Goal: Task Accomplishment & Management: Complete application form

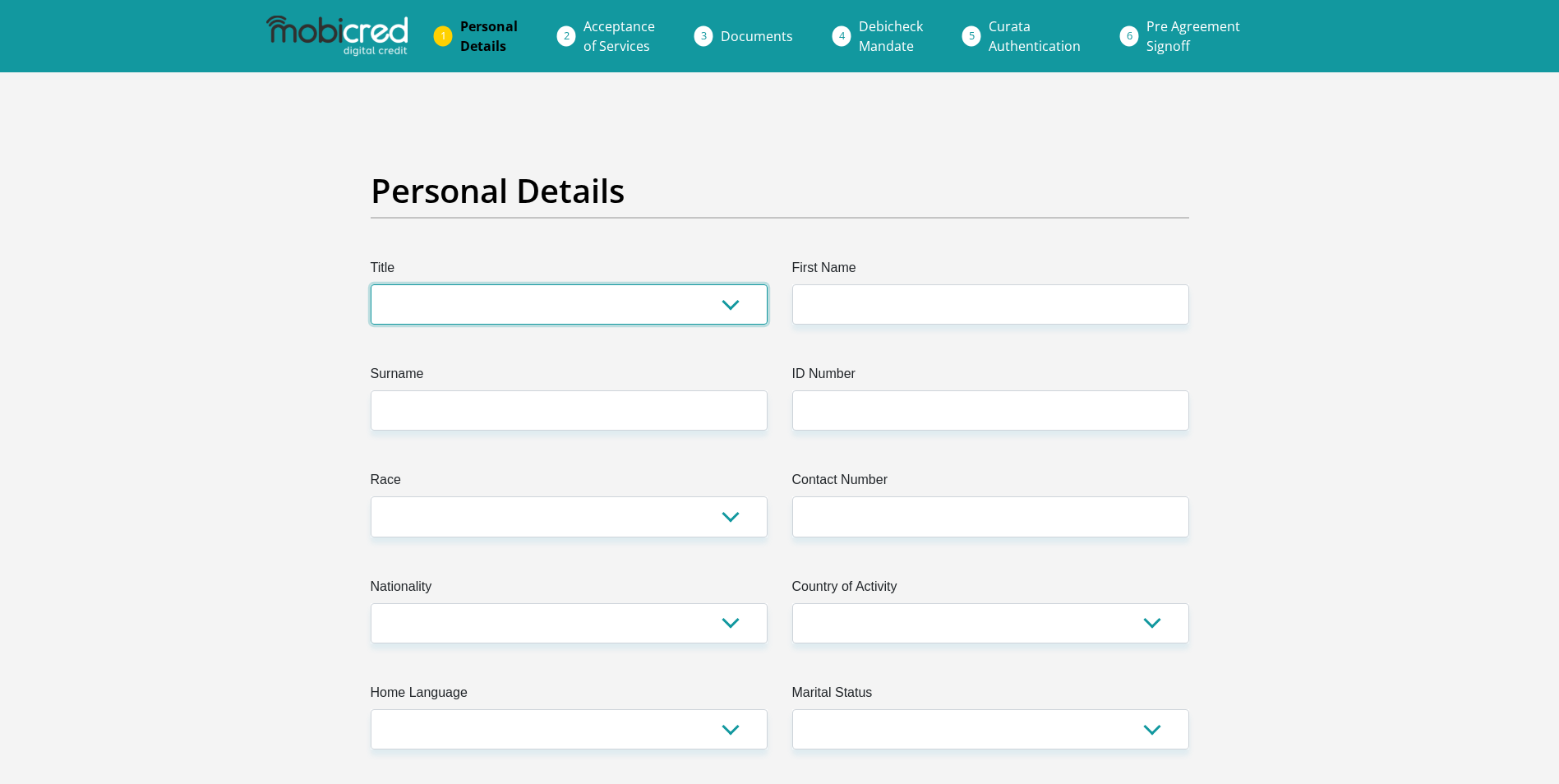
click at [731, 299] on select "Mr Ms Mrs Dr [PERSON_NAME]" at bounding box center [569, 305] width 397 height 40
select select "Ms"
click at [371, 285] on select "Mr Ms Mrs Dr [PERSON_NAME]" at bounding box center [569, 305] width 397 height 40
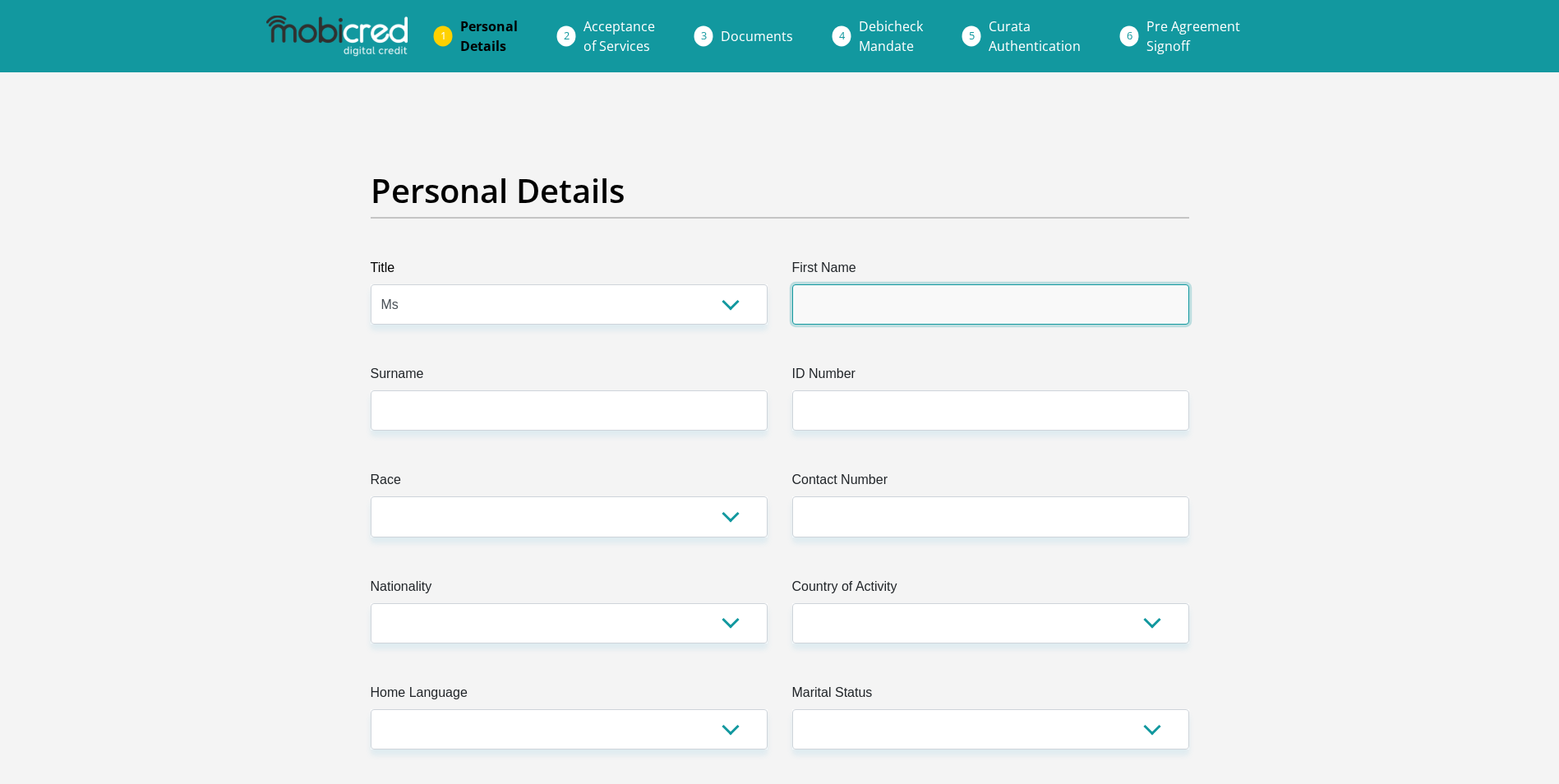
click at [949, 319] on input "First Name" at bounding box center [991, 305] width 397 height 40
type input "Lindiwe"
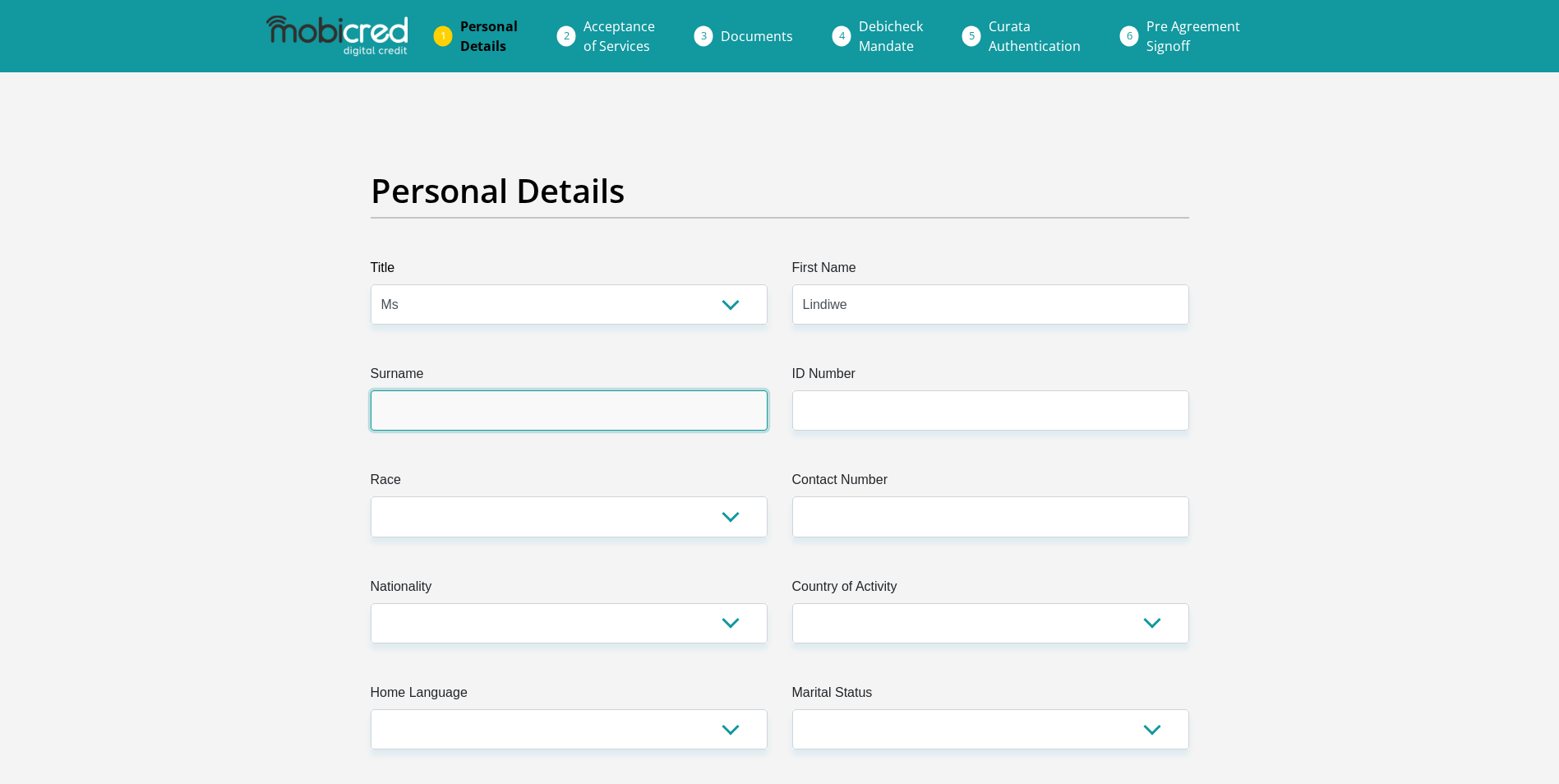
type input "Mdhluli"
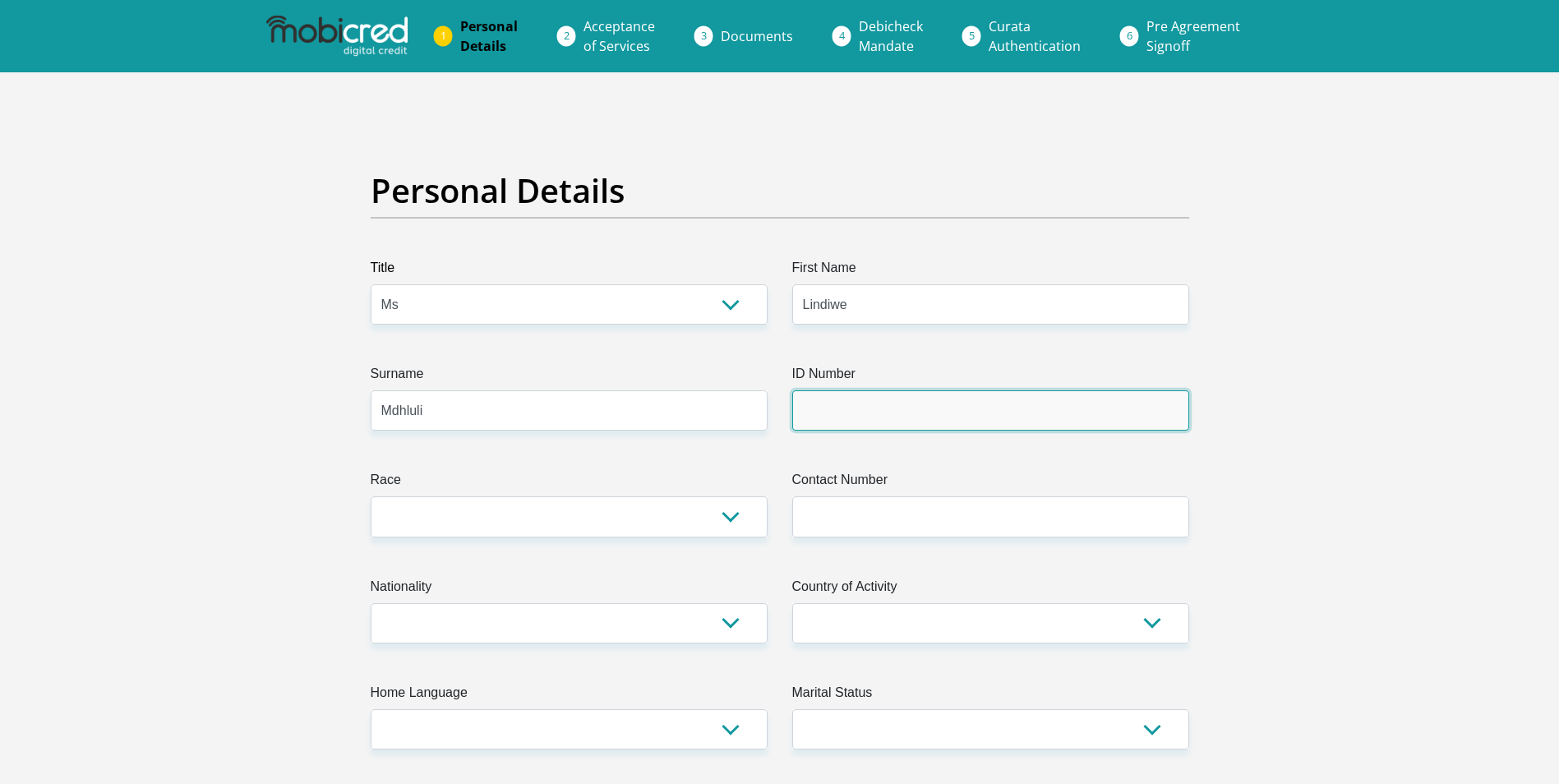
type input "Lions Rock"
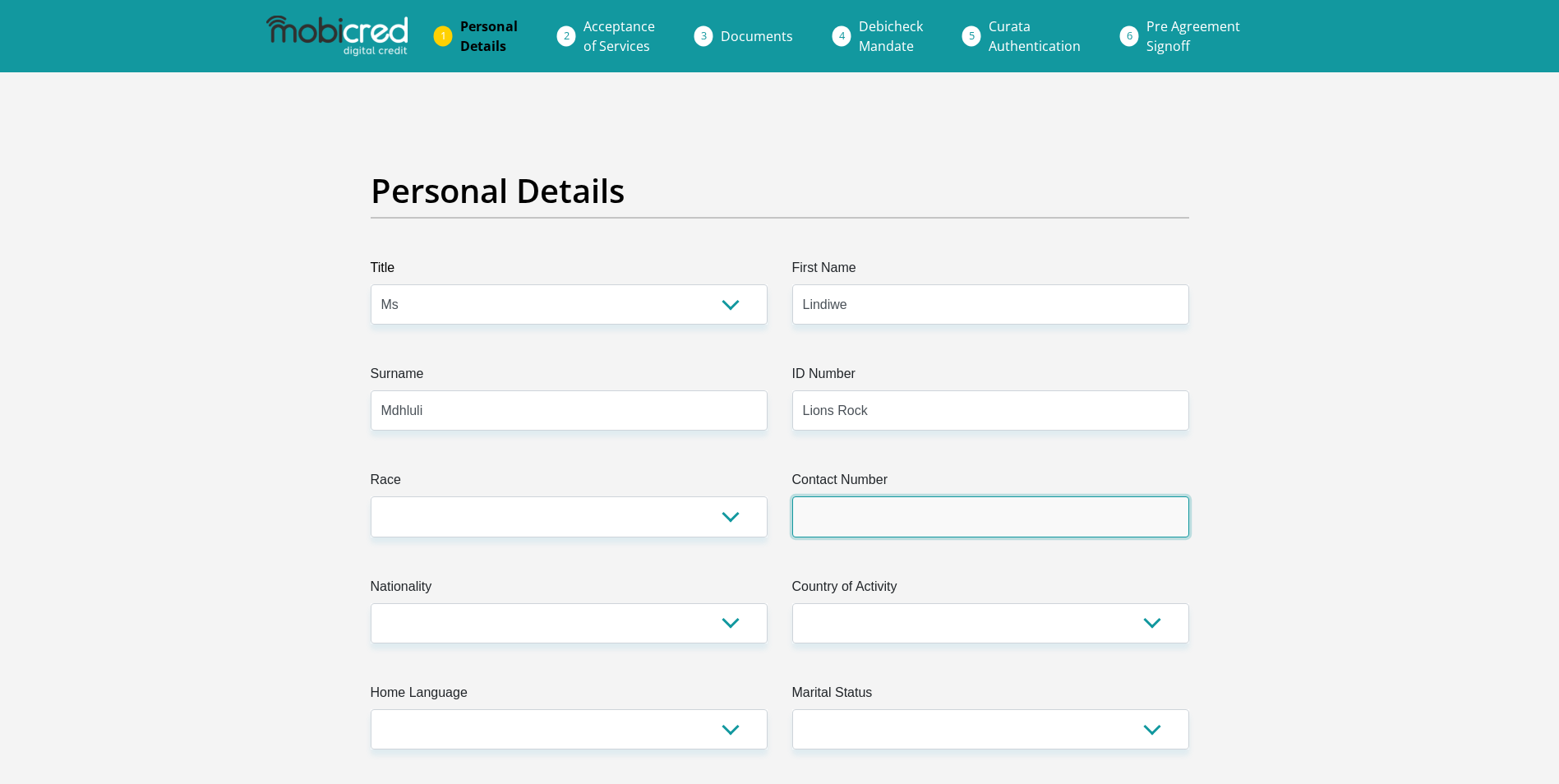
type input "0659949687"
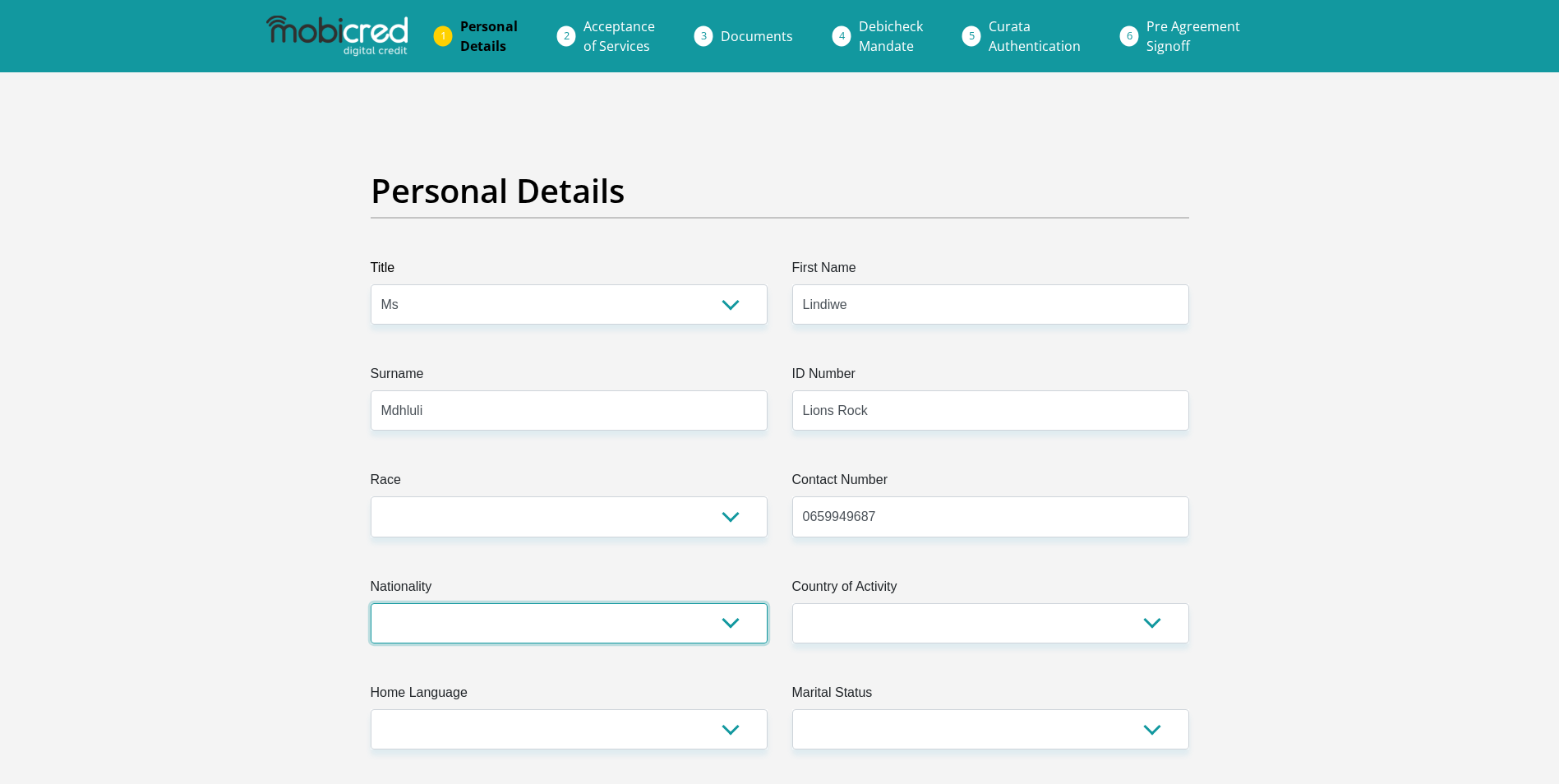
select select "ZAF"
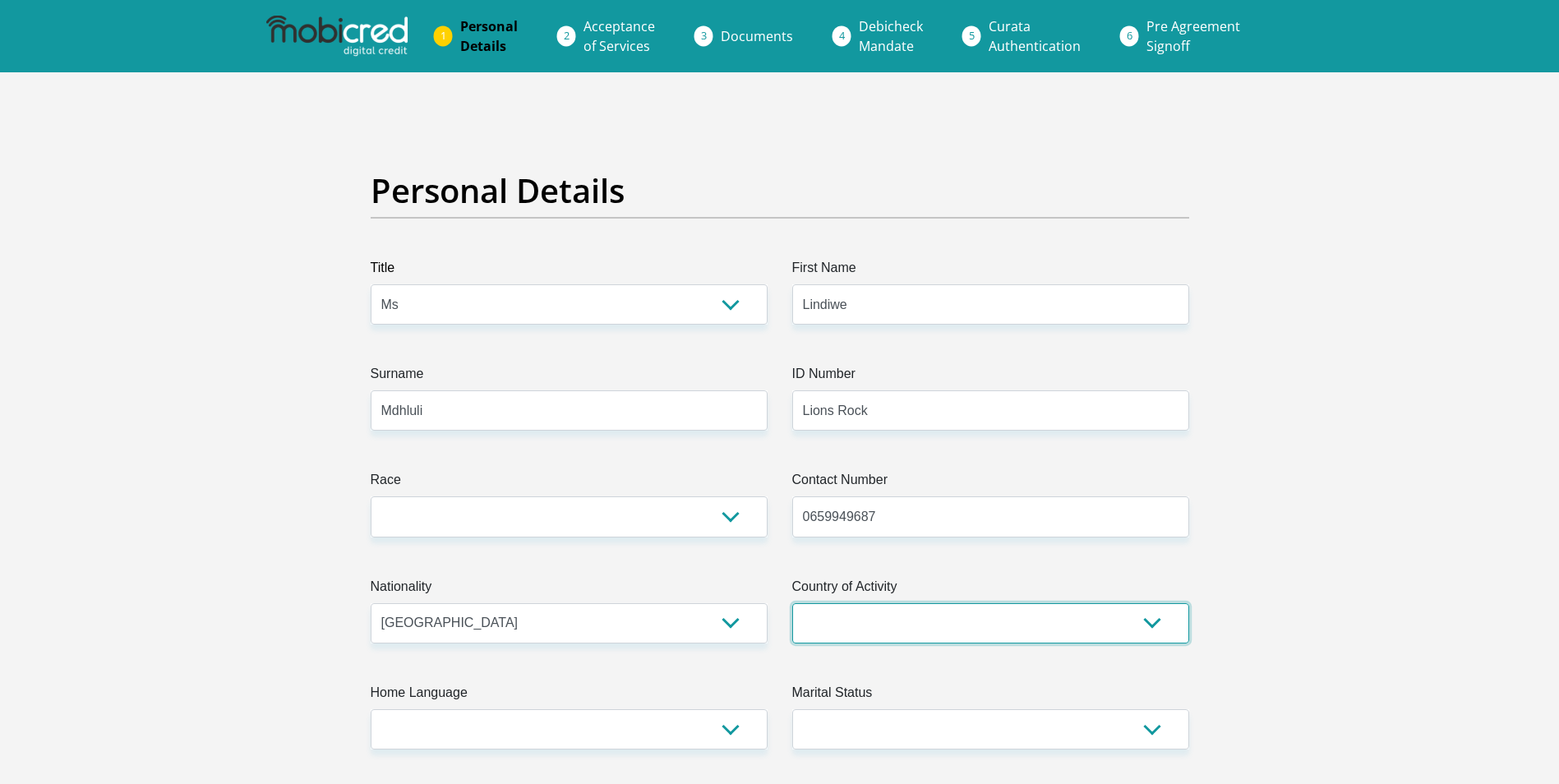
select select "ZAF"
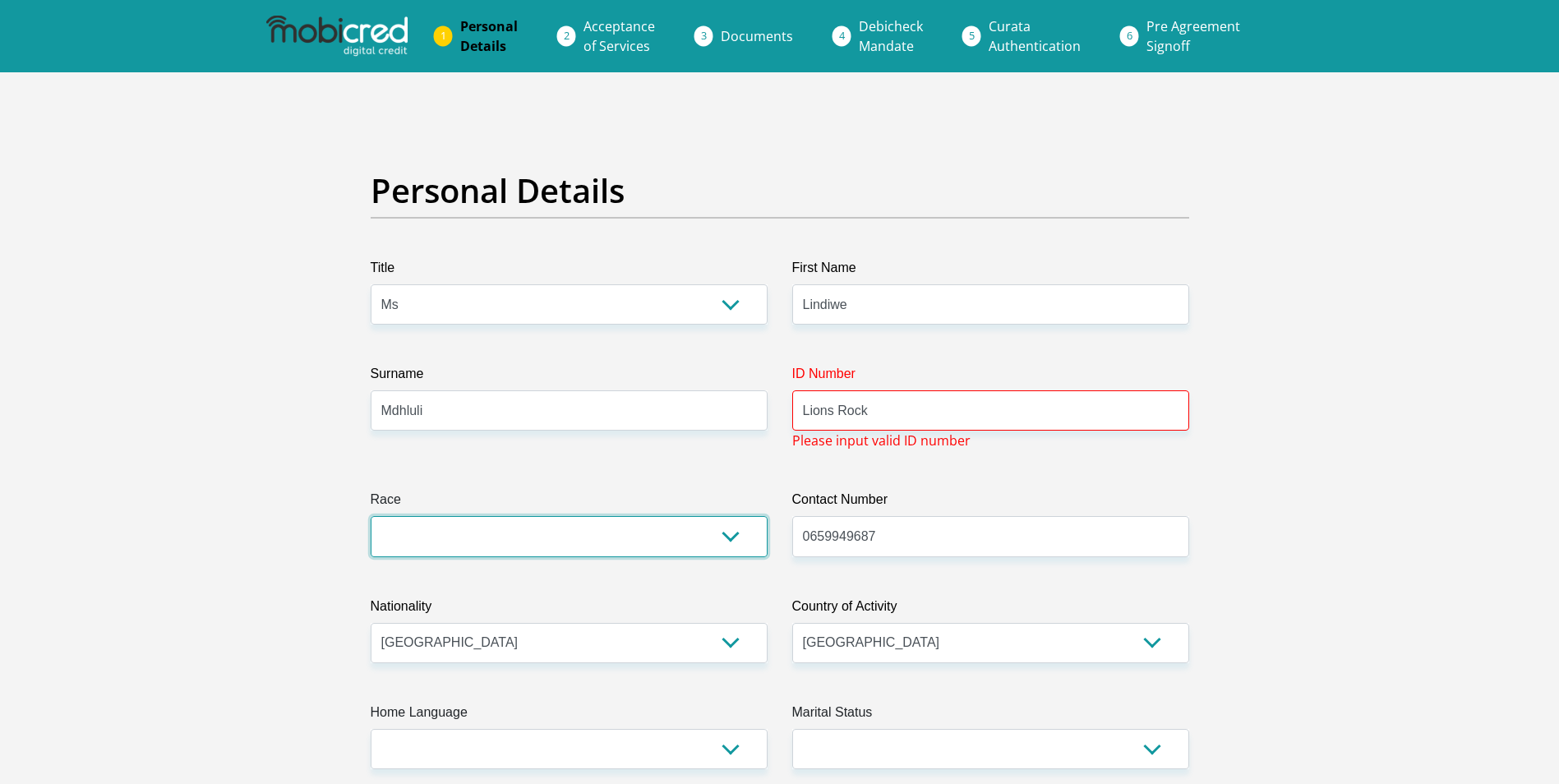
click at [745, 530] on select "Black Coloured Indian White Other" at bounding box center [569, 536] width 397 height 40
select select "1"
click at [371, 516] on select "Black Coloured Indian White Other" at bounding box center [569, 536] width 397 height 40
drag, startPoint x: 890, startPoint y: 418, endPoint x: 595, endPoint y: 413, distance: 295.0
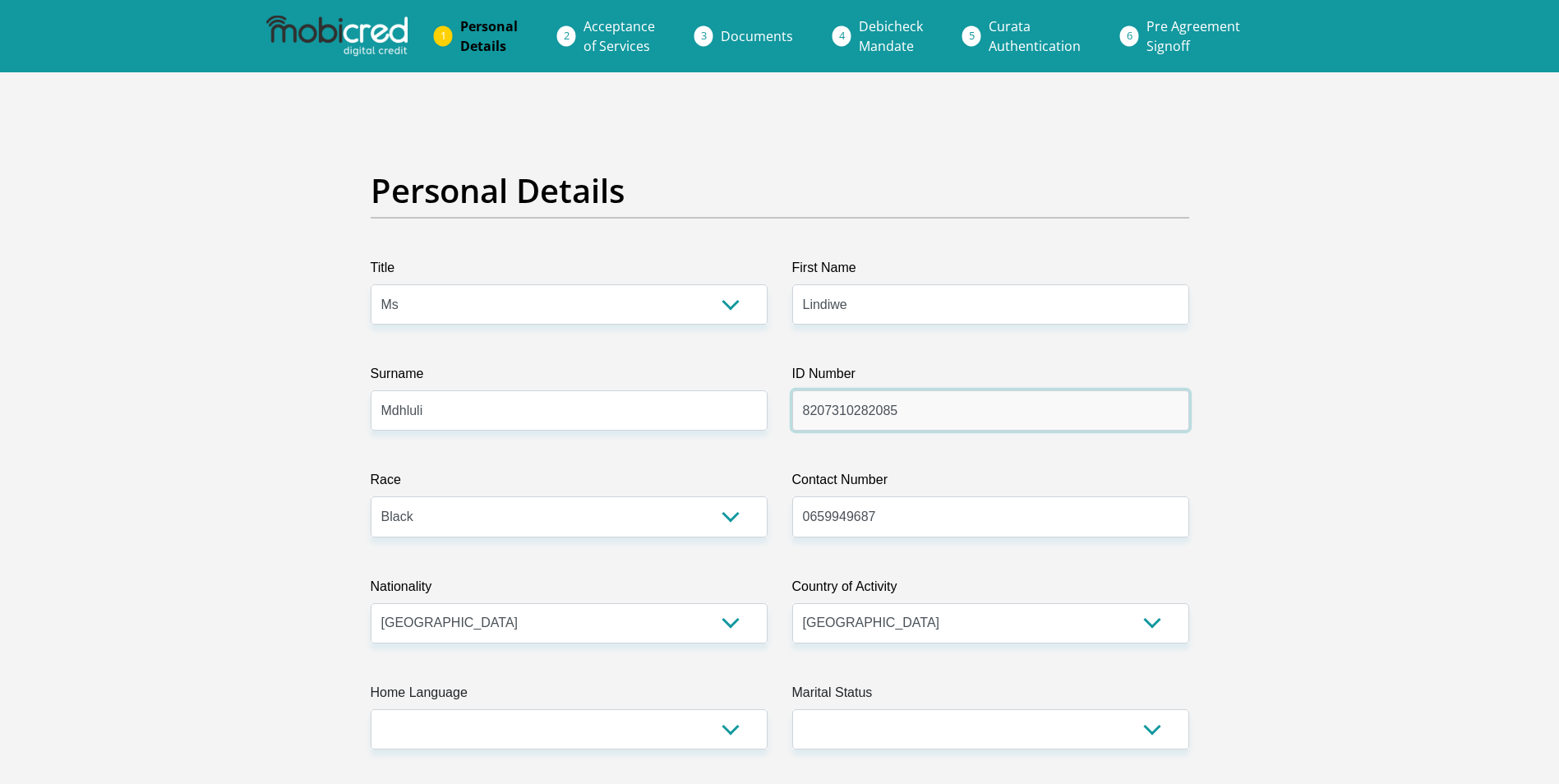
type input "8207310282085"
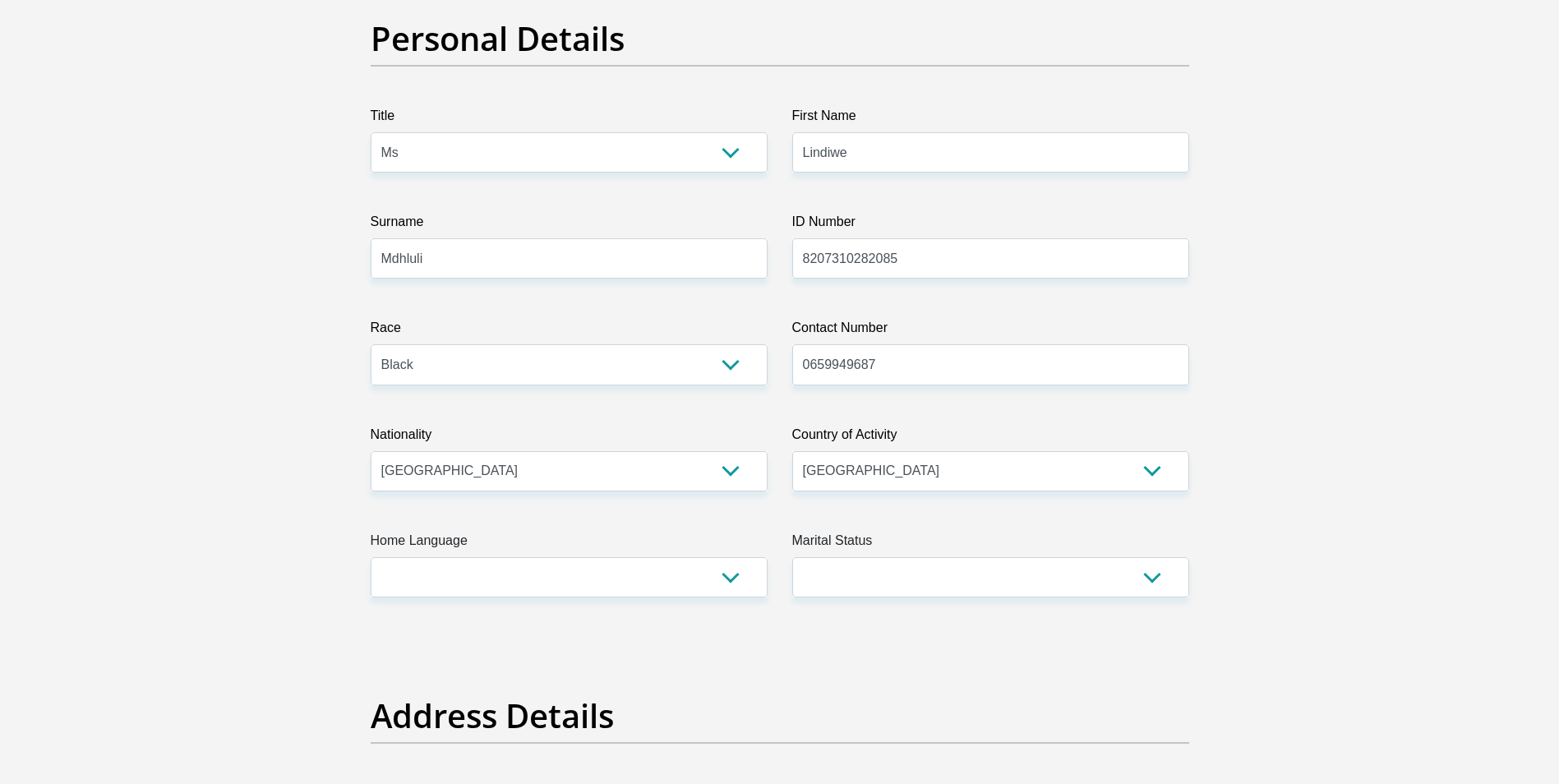
scroll to position [165, 0]
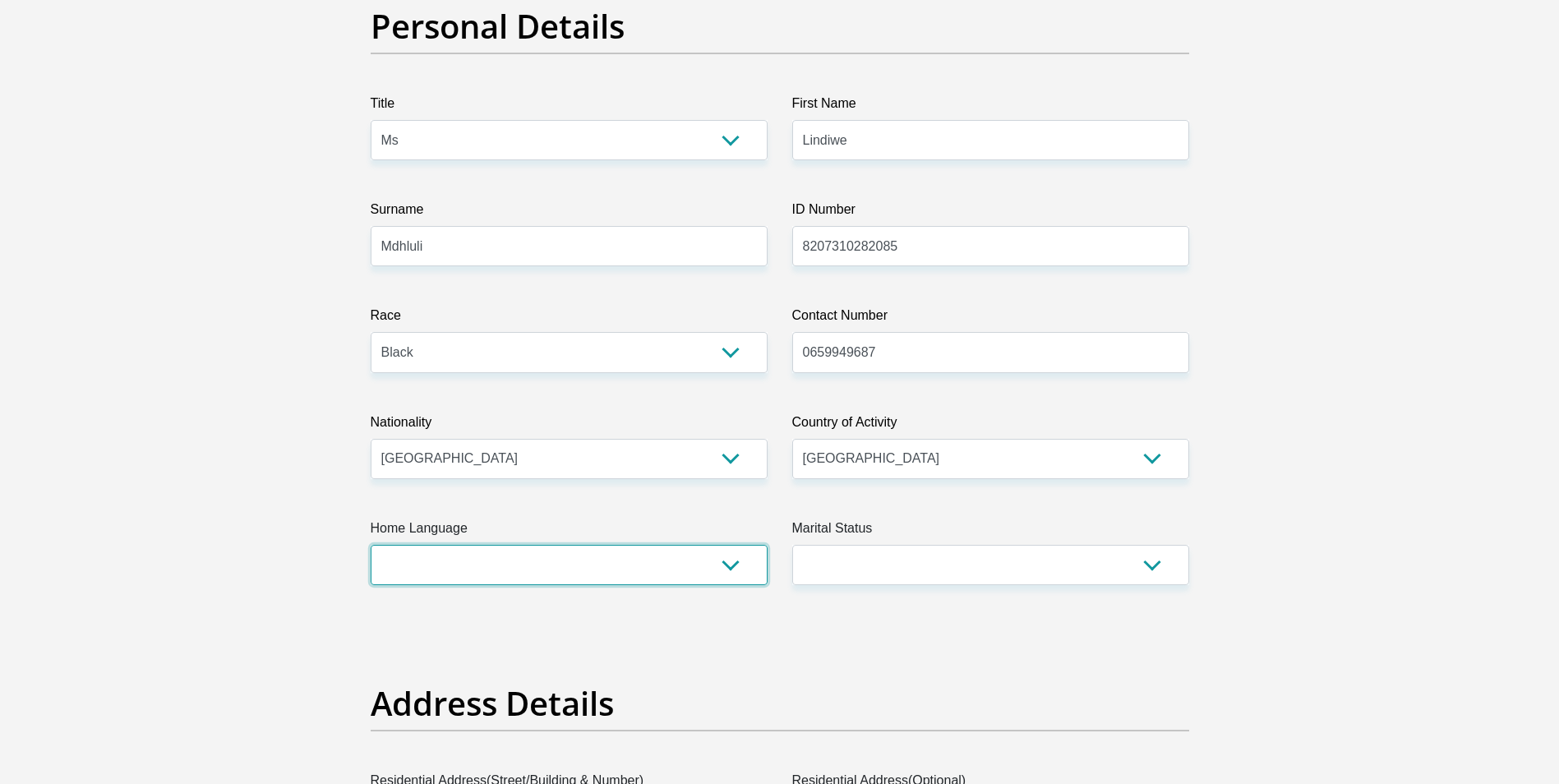
click at [731, 571] on select "Afrikaans English Sepedi South Ndebele Southern Sotho Swati Tsonga Tswana Venda…" at bounding box center [569, 565] width 397 height 40
select select "nso"
click at [371, 545] on select "Afrikaans English Sepedi South Ndebele Southern Sotho Swati Tsonga Tswana Venda…" at bounding box center [569, 565] width 397 height 40
click at [1156, 572] on select "Married ANC Single Divorced Widowed Married COP or Customary Law" at bounding box center [991, 565] width 397 height 40
select select "5"
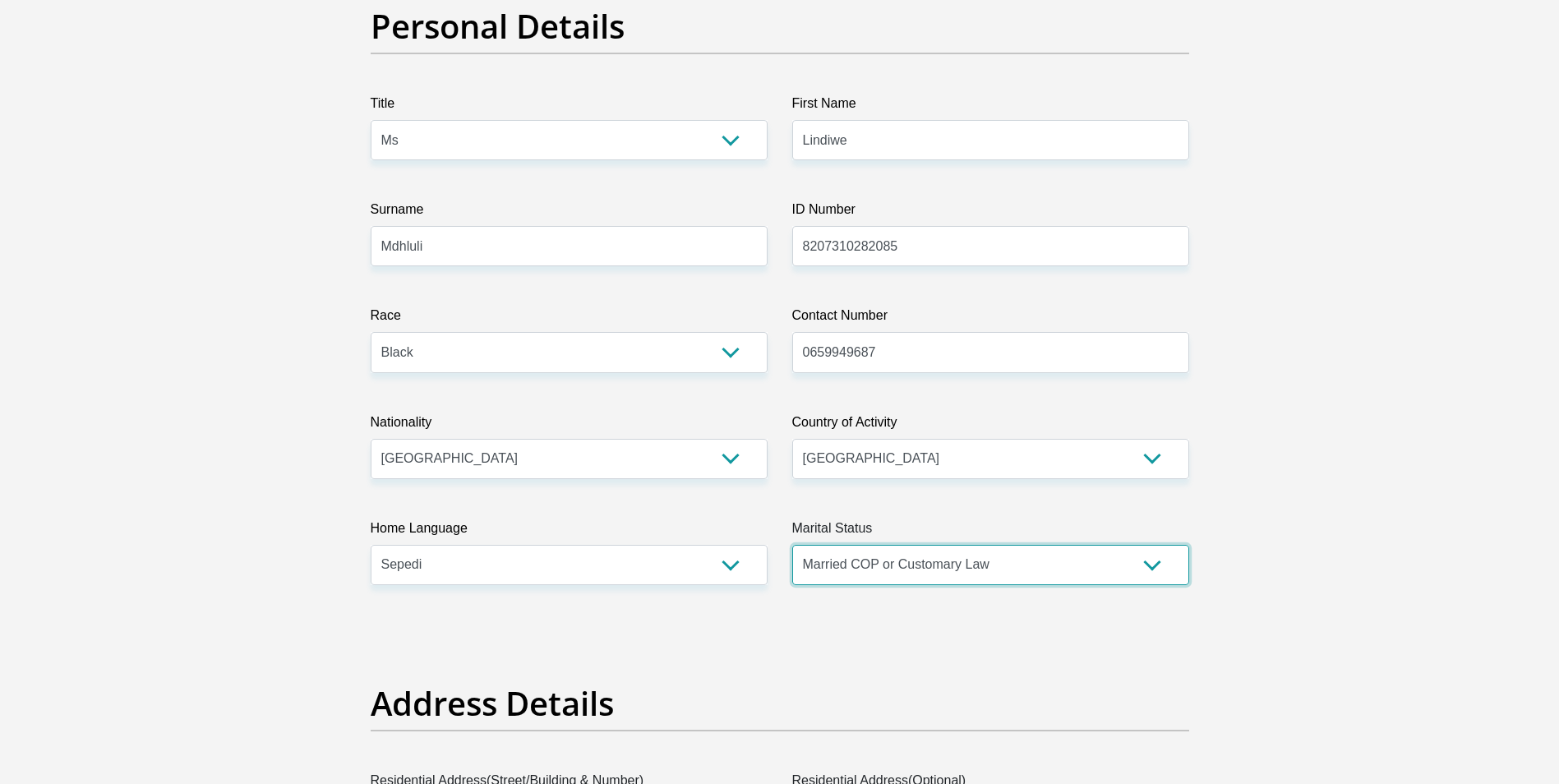
click at [792, 545] on select "Married ANC Single Divorced Widowed Married COP or Customary Law" at bounding box center [991, 565] width 397 height 40
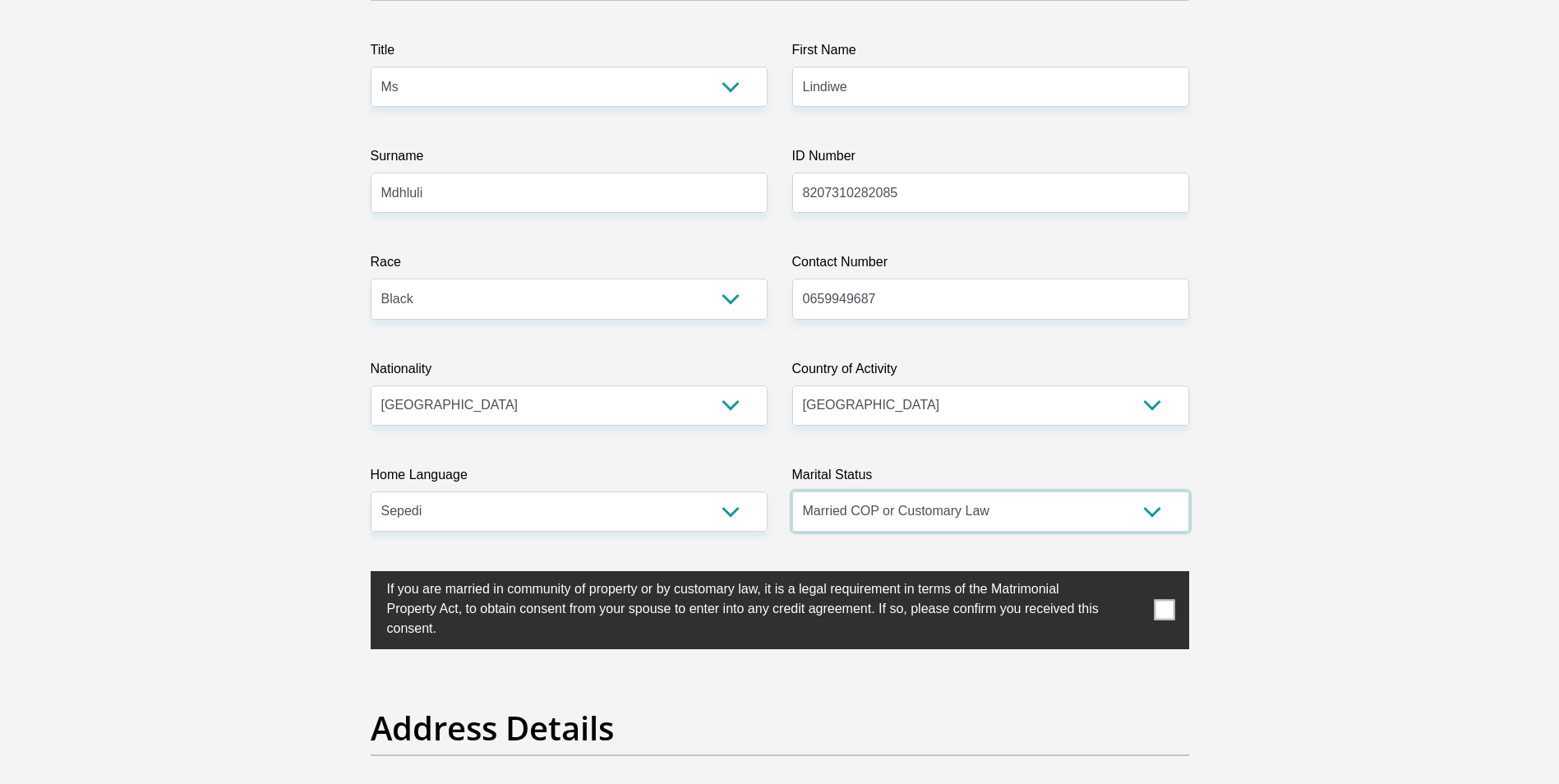
scroll to position [246, 0]
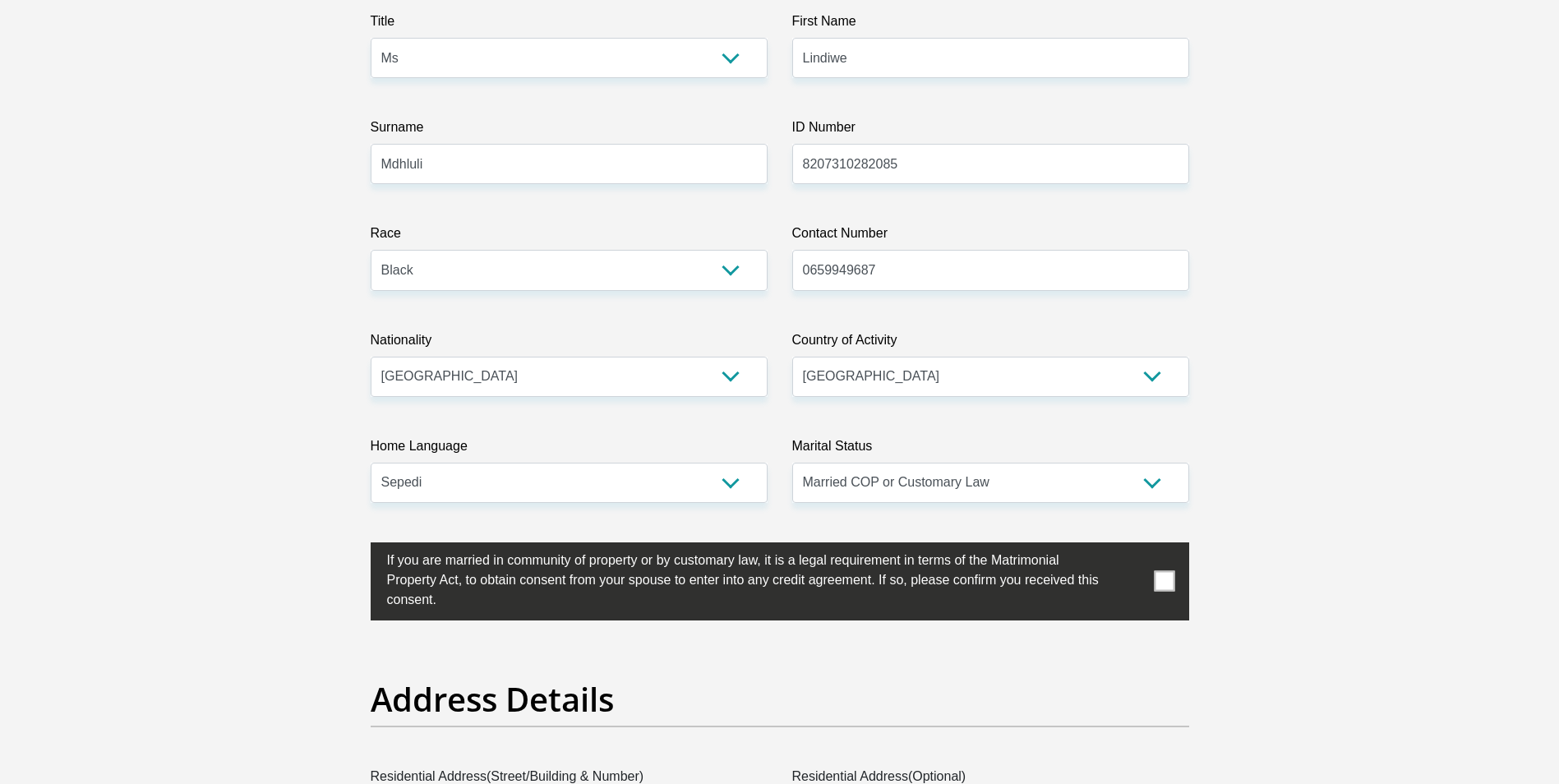
click at [1170, 586] on span at bounding box center [1164, 581] width 20 height 20
click at [354, 546] on input "checkbox" at bounding box center [354, 546] width 0 height 0
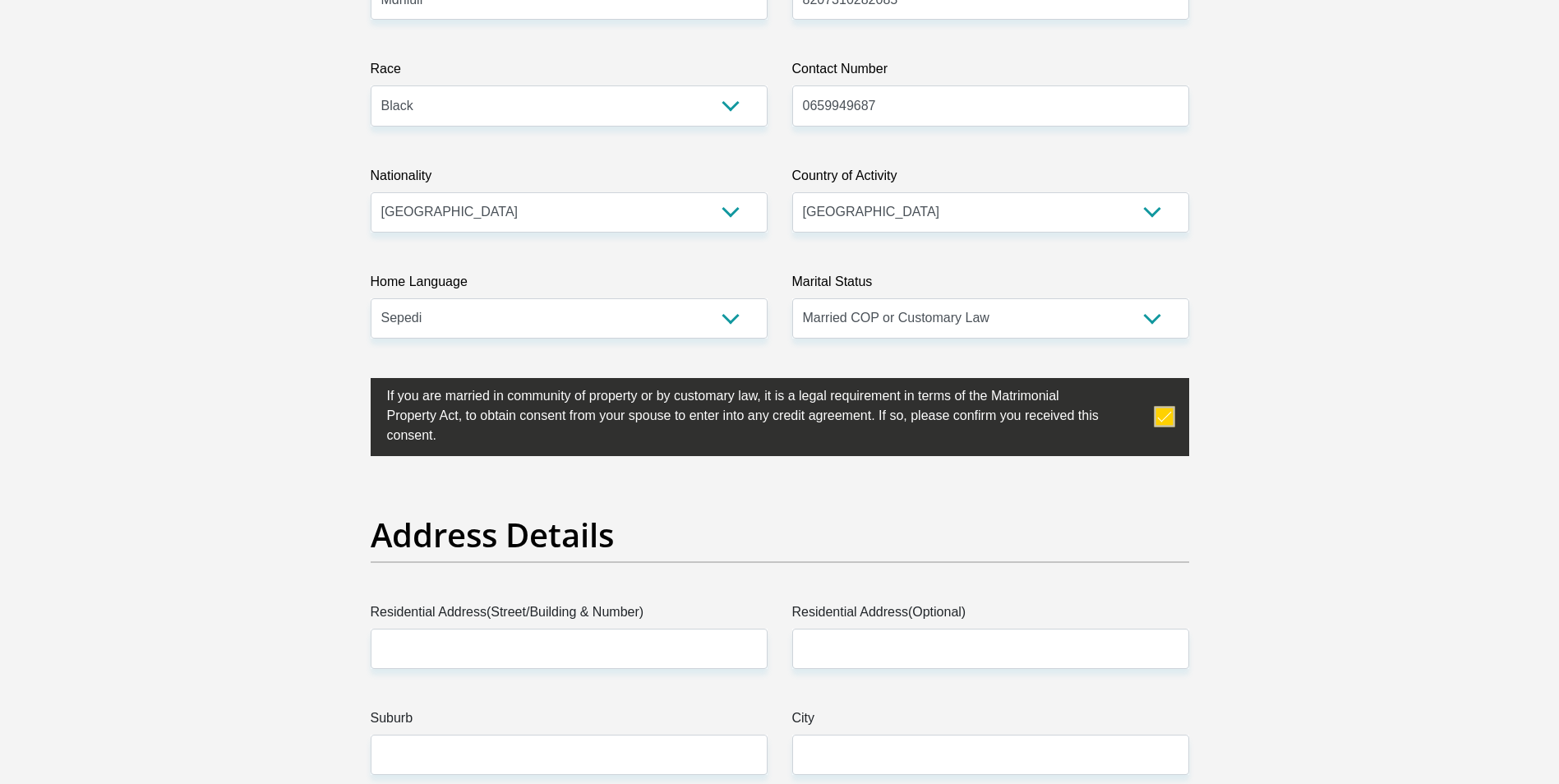
scroll to position [493, 0]
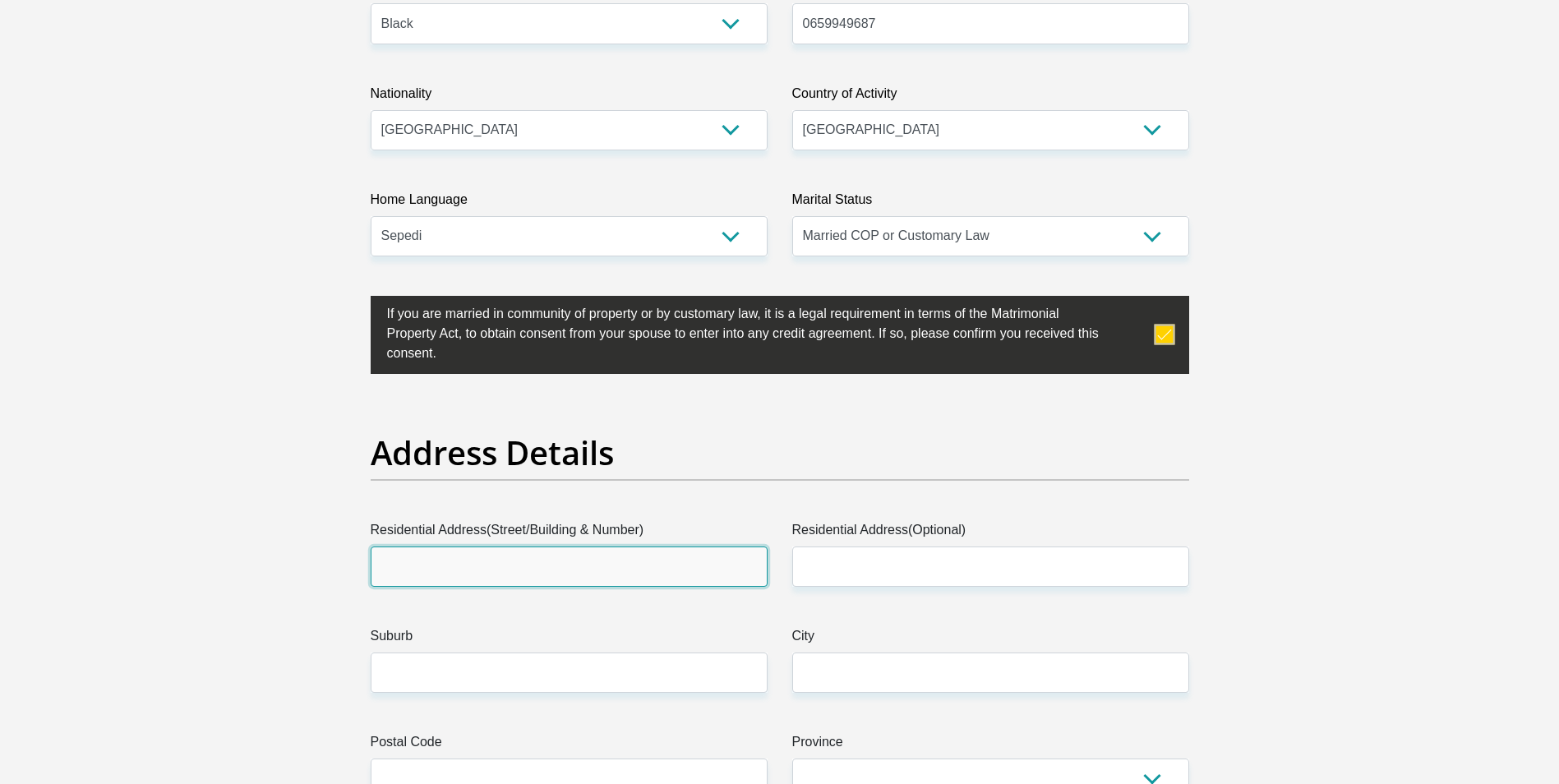
click at [487, 546] on input "Residential Address(Street/Building & Number)" at bounding box center [569, 566] width 397 height 40
type input "House No 9 Rooibokstreet bURGERSFORT"
type input "[EMAIL_ADDRESS][DOMAIN_NAME]"
type input "9"
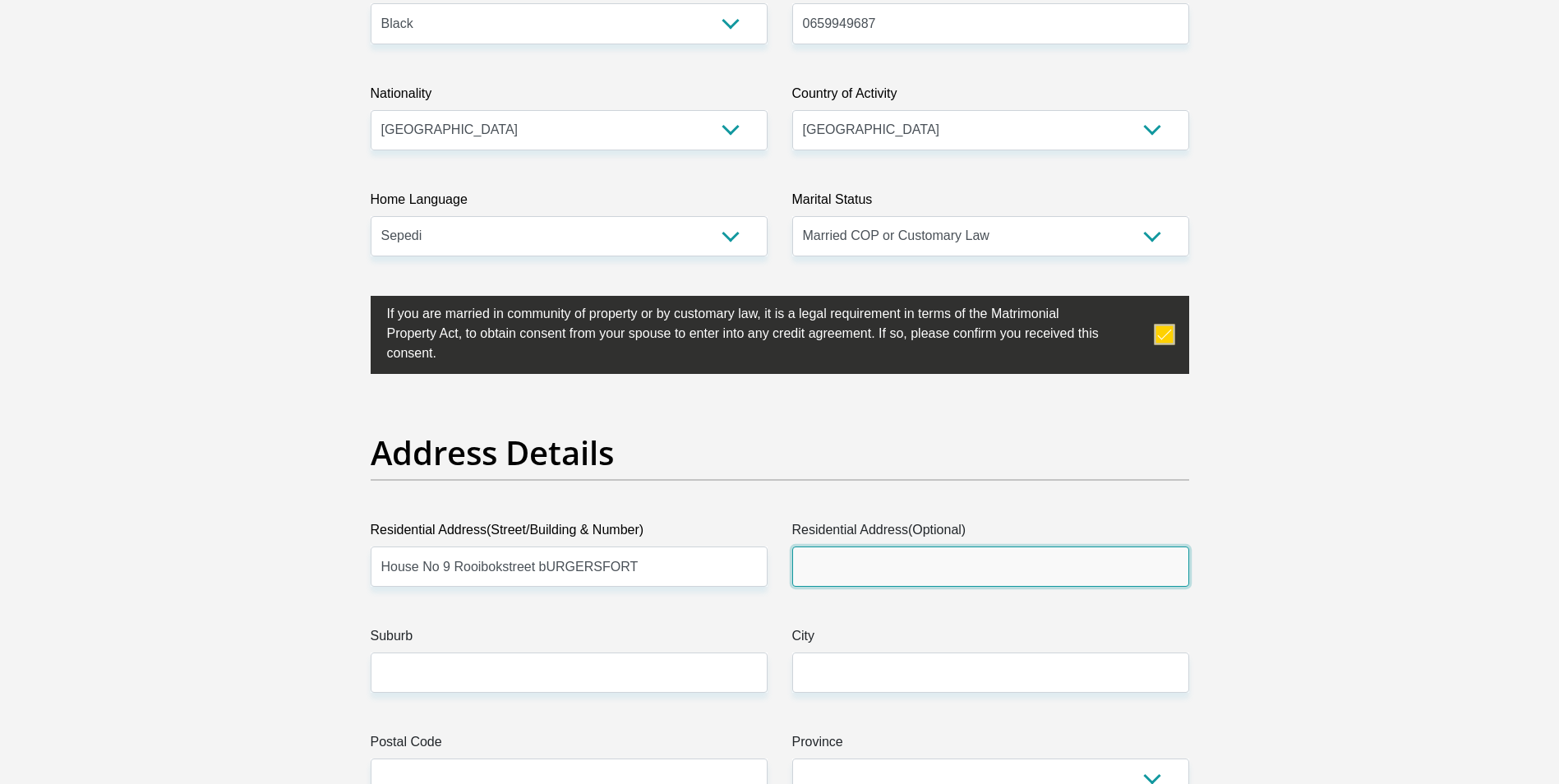
click at [877, 568] on input "Residential Address(Optional)" at bounding box center [991, 566] width 397 height 40
type input "LIONS ROCK"
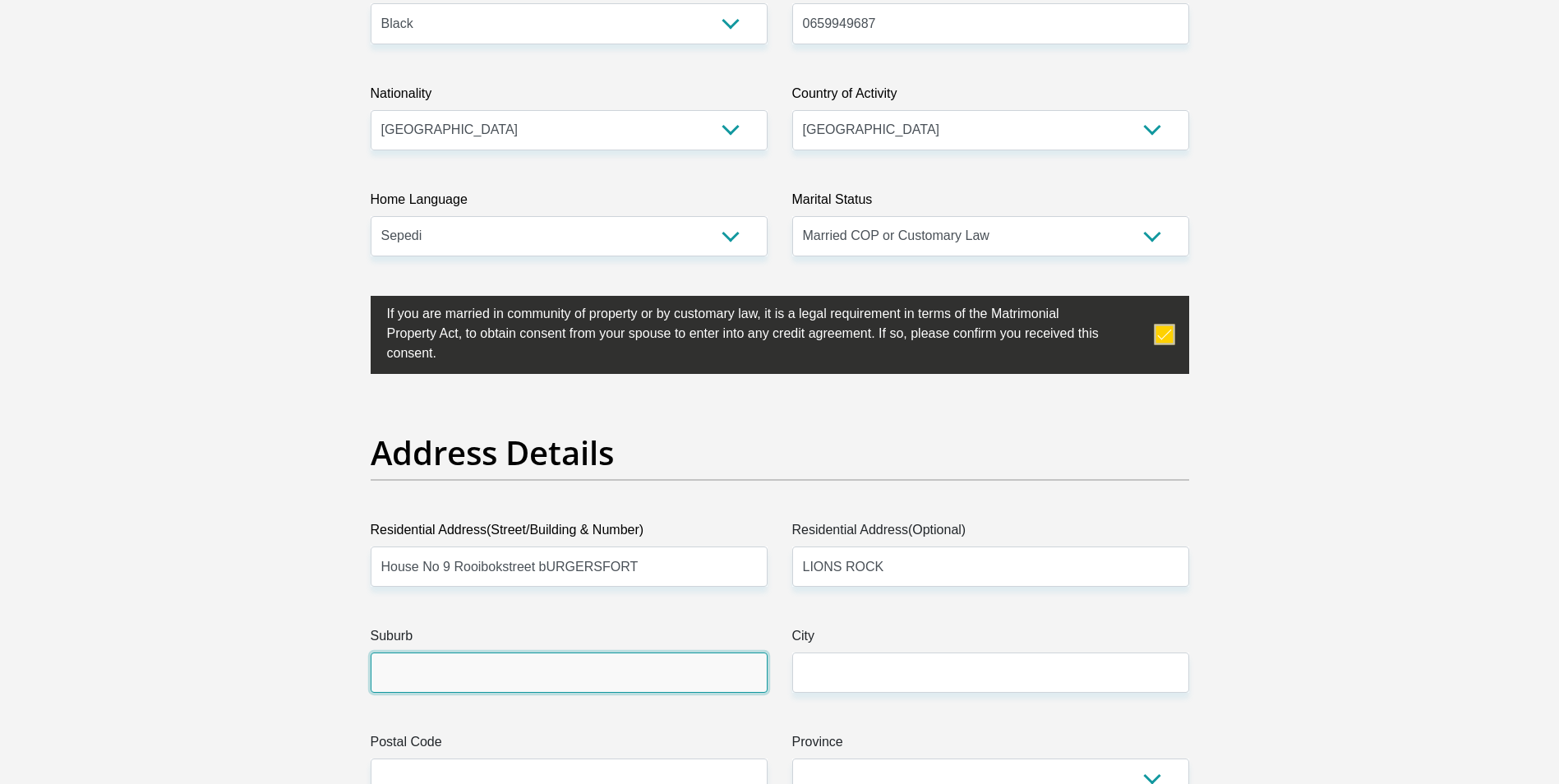
type input "BURGERSFORT"
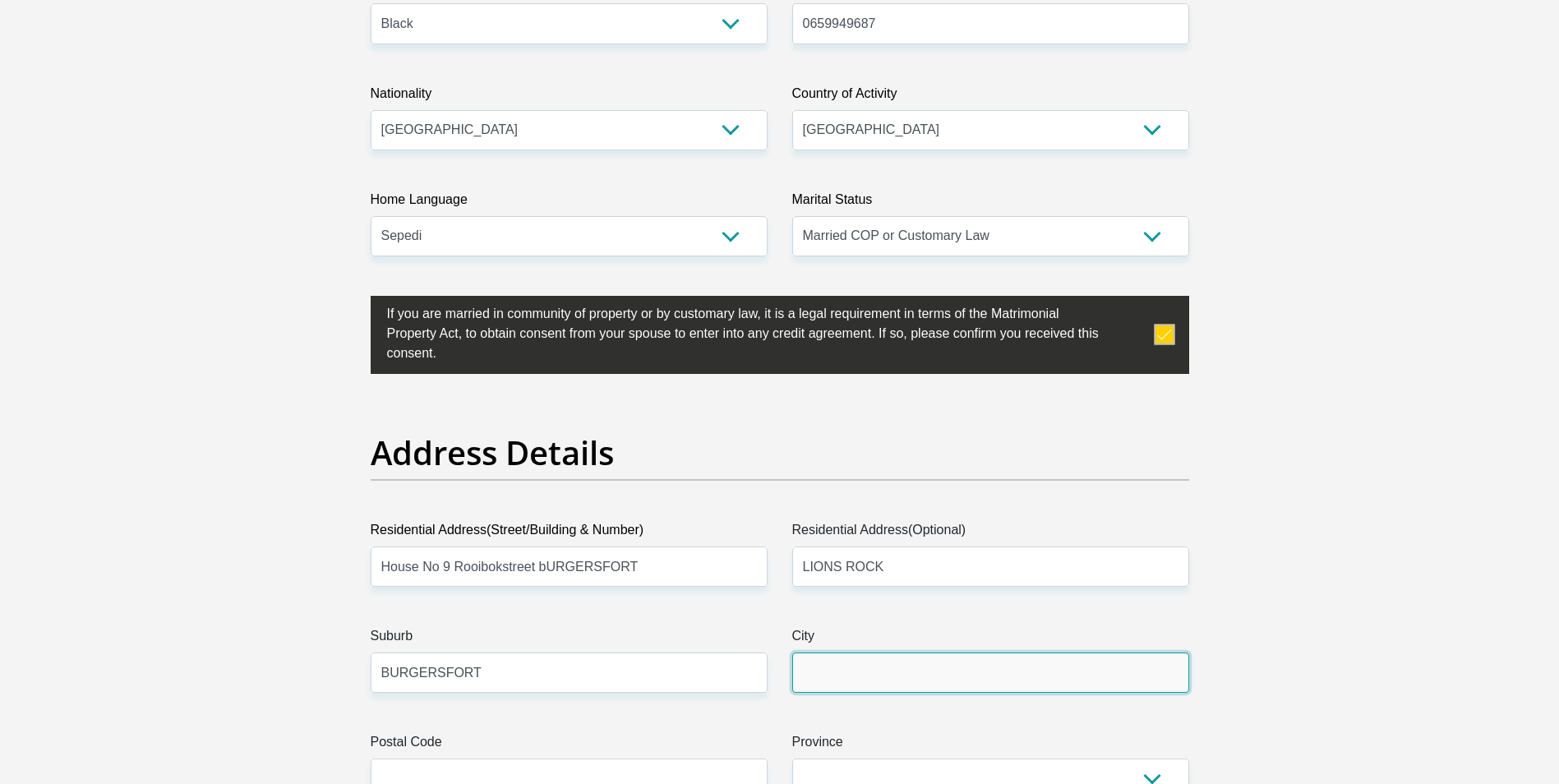
type input "BURGERSFORT"
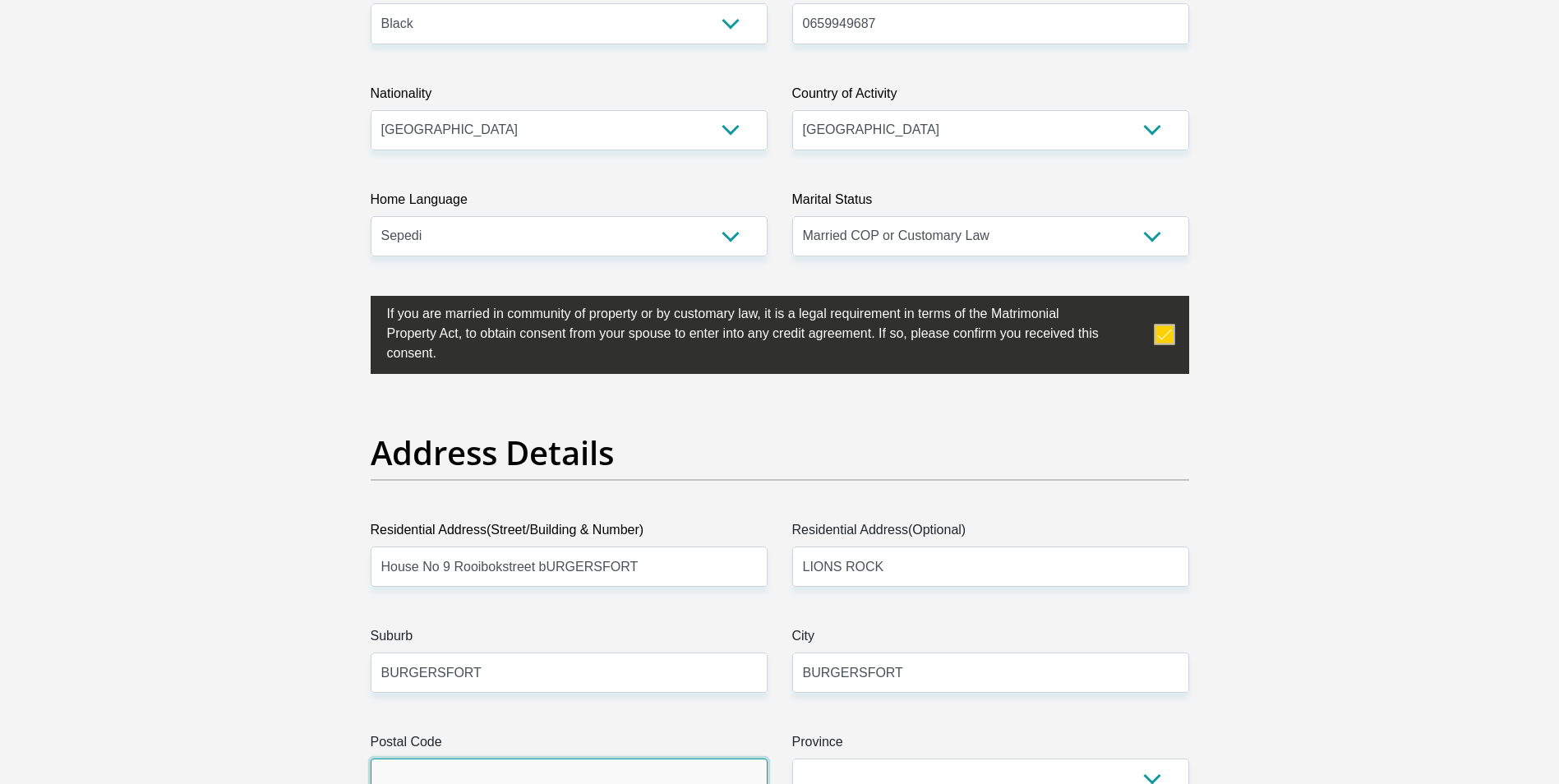
type input "1150"
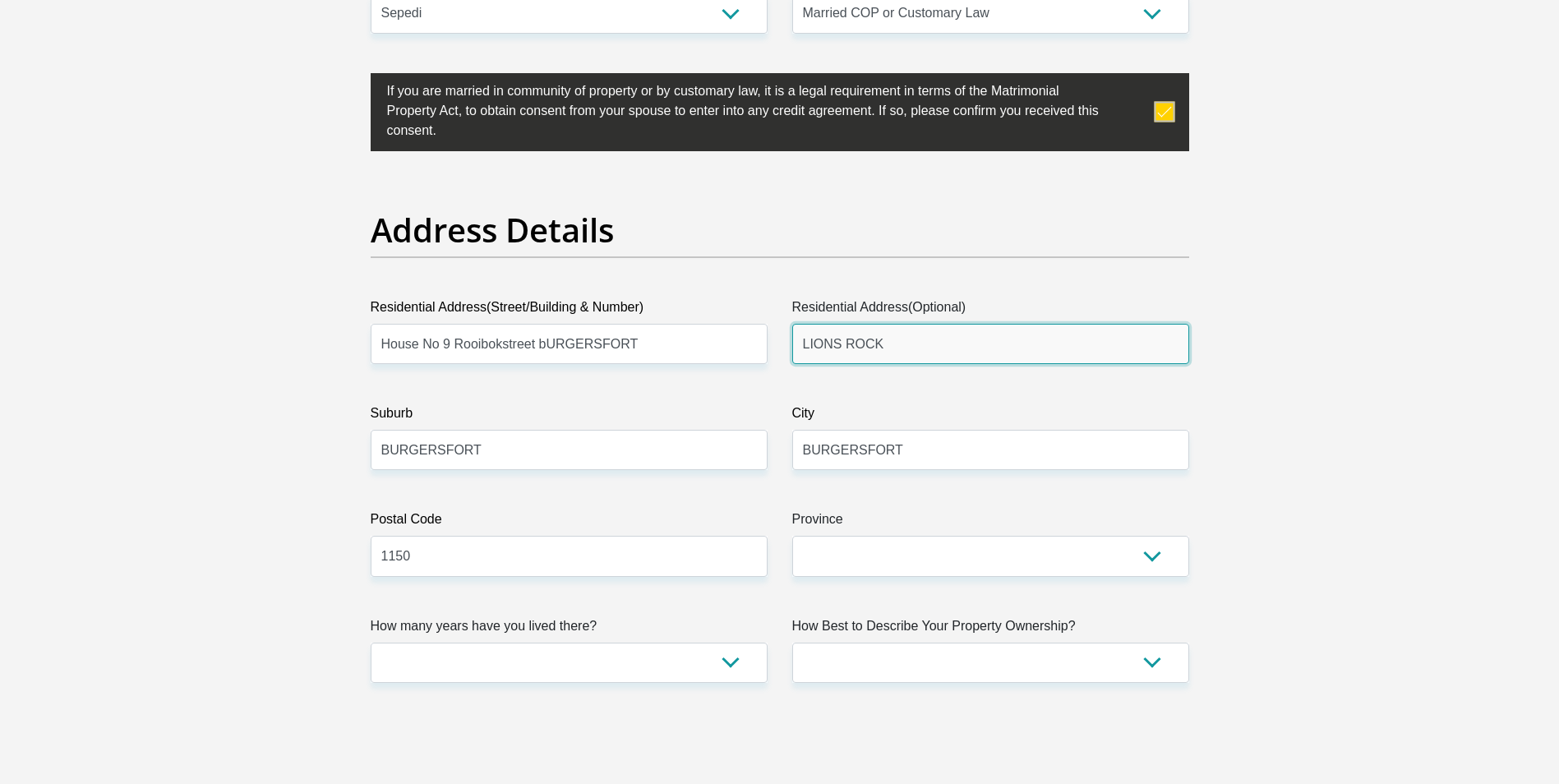
scroll to position [739, 0]
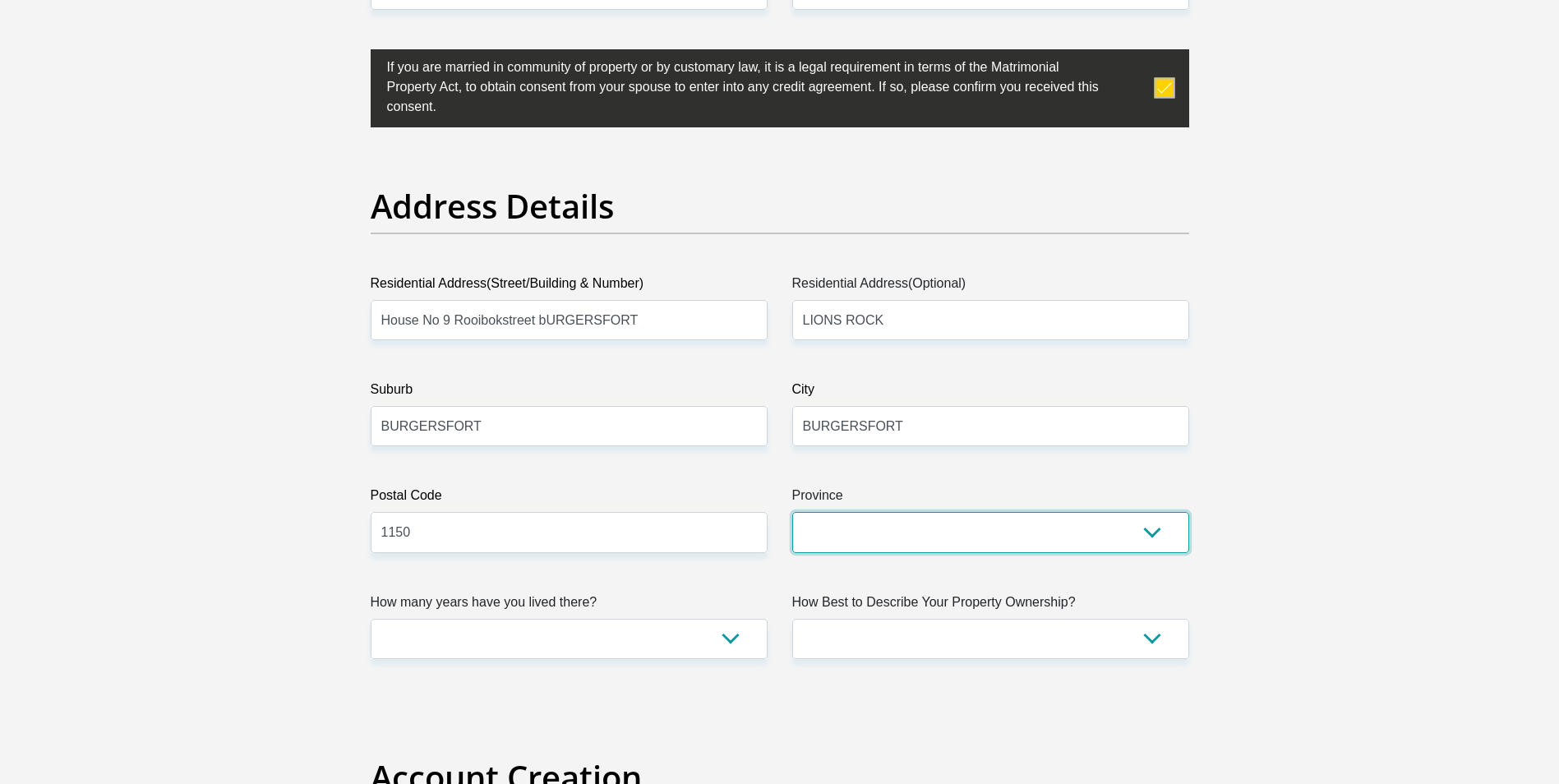
click at [1157, 536] on select "Eastern Cape Free State [GEOGRAPHIC_DATA] [GEOGRAPHIC_DATA][DATE] [GEOGRAPHIC_D…" at bounding box center [991, 532] width 397 height 40
select select "Limpopo"
click at [792, 512] on select "Eastern Cape Free State [GEOGRAPHIC_DATA] [GEOGRAPHIC_DATA][DATE] [GEOGRAPHIC_D…" at bounding box center [991, 532] width 397 height 40
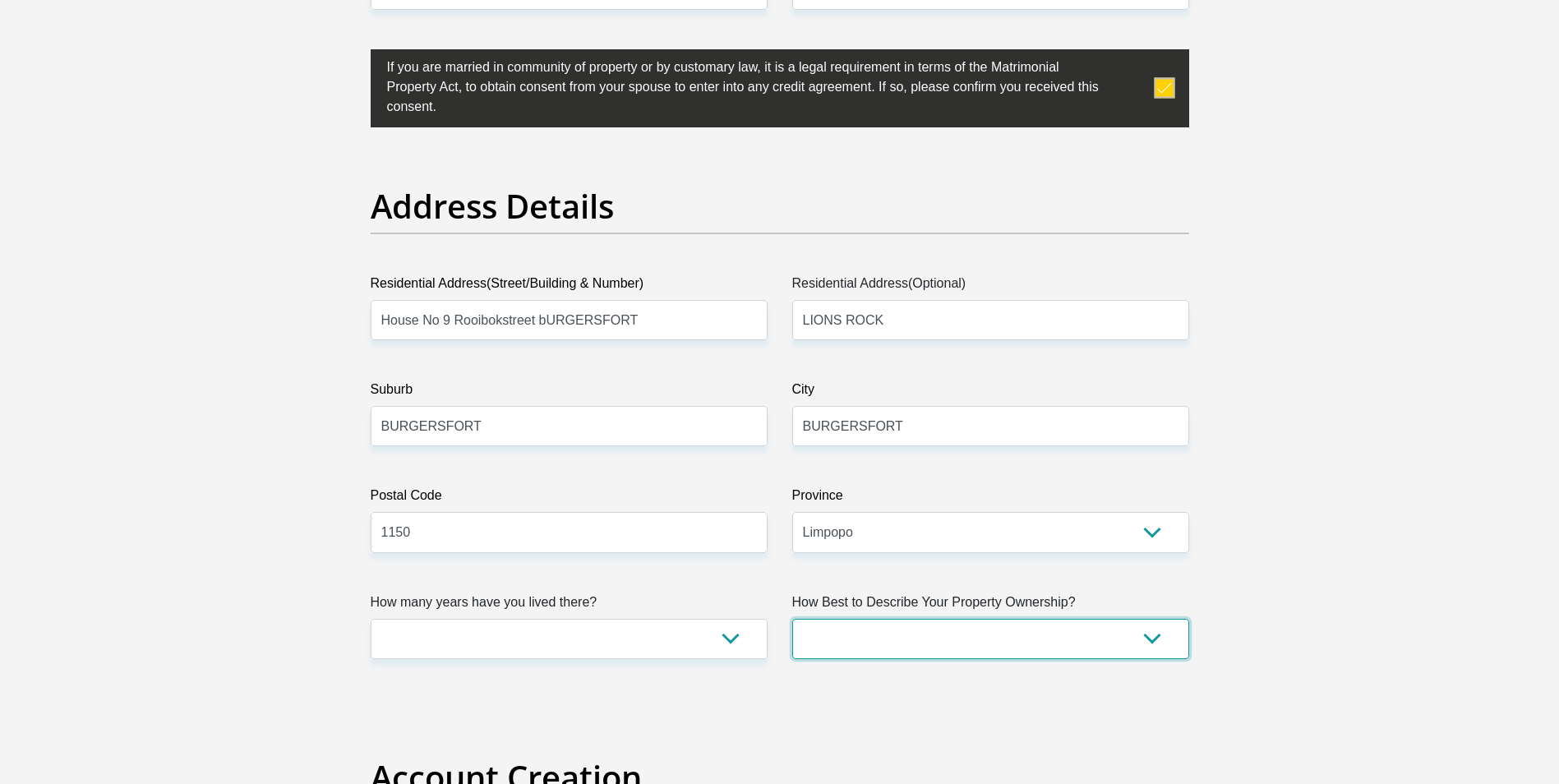
click at [1148, 639] on select "Owned Rented Family Owned Company Dwelling" at bounding box center [991, 639] width 397 height 40
select select "Company Dwelling"
click at [792, 618] on select "Owned Rented Family Owned Company Dwelling" at bounding box center [991, 639] width 397 height 40
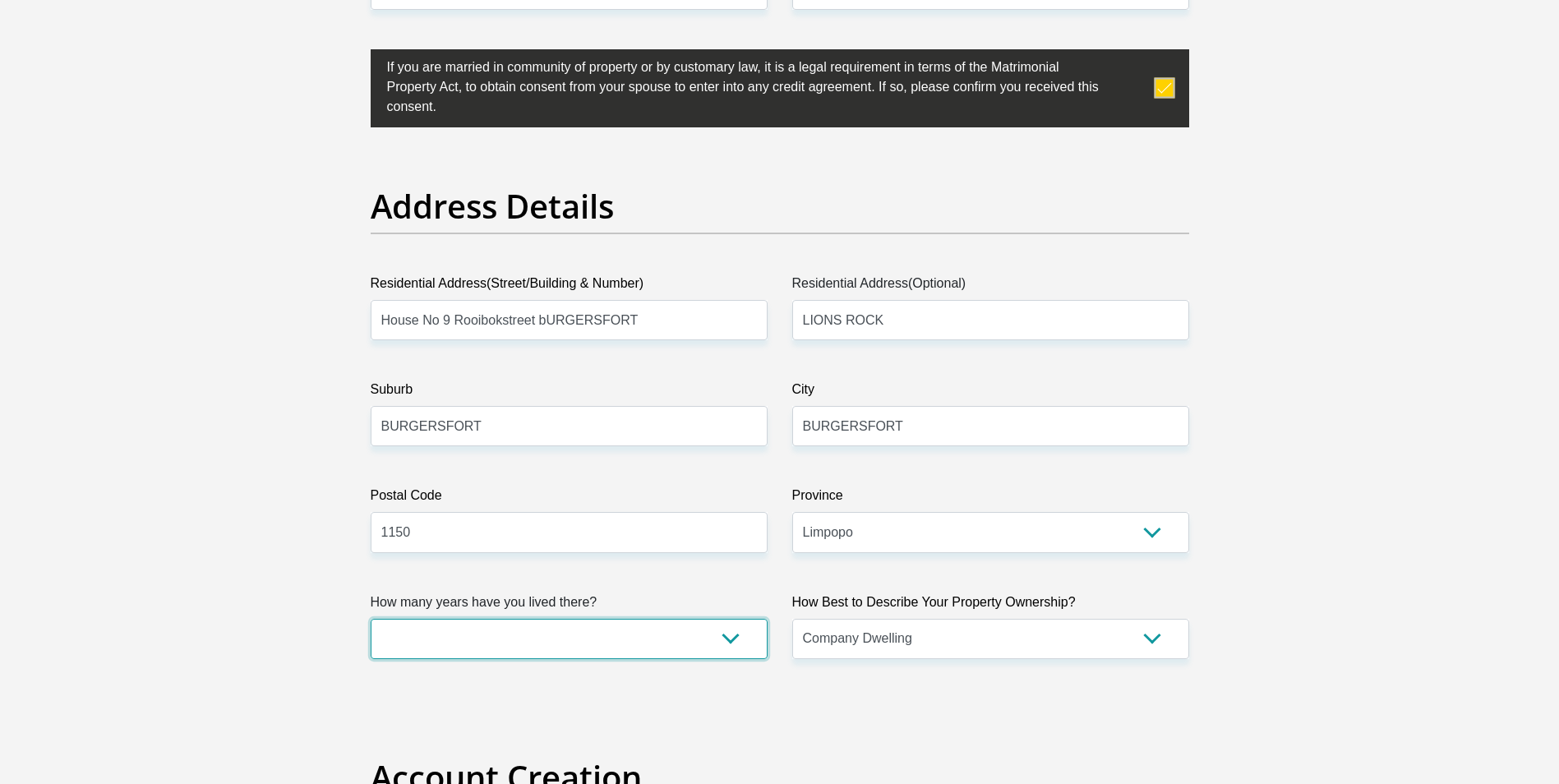
click at [722, 631] on select "less than 1 year 1-3 years 3-5 years 5+ years" at bounding box center [569, 639] width 397 height 40
select select "5"
click at [371, 618] on select "less than 1 year 1-3 years 3-5 years 5+ years" at bounding box center [569, 639] width 397 height 40
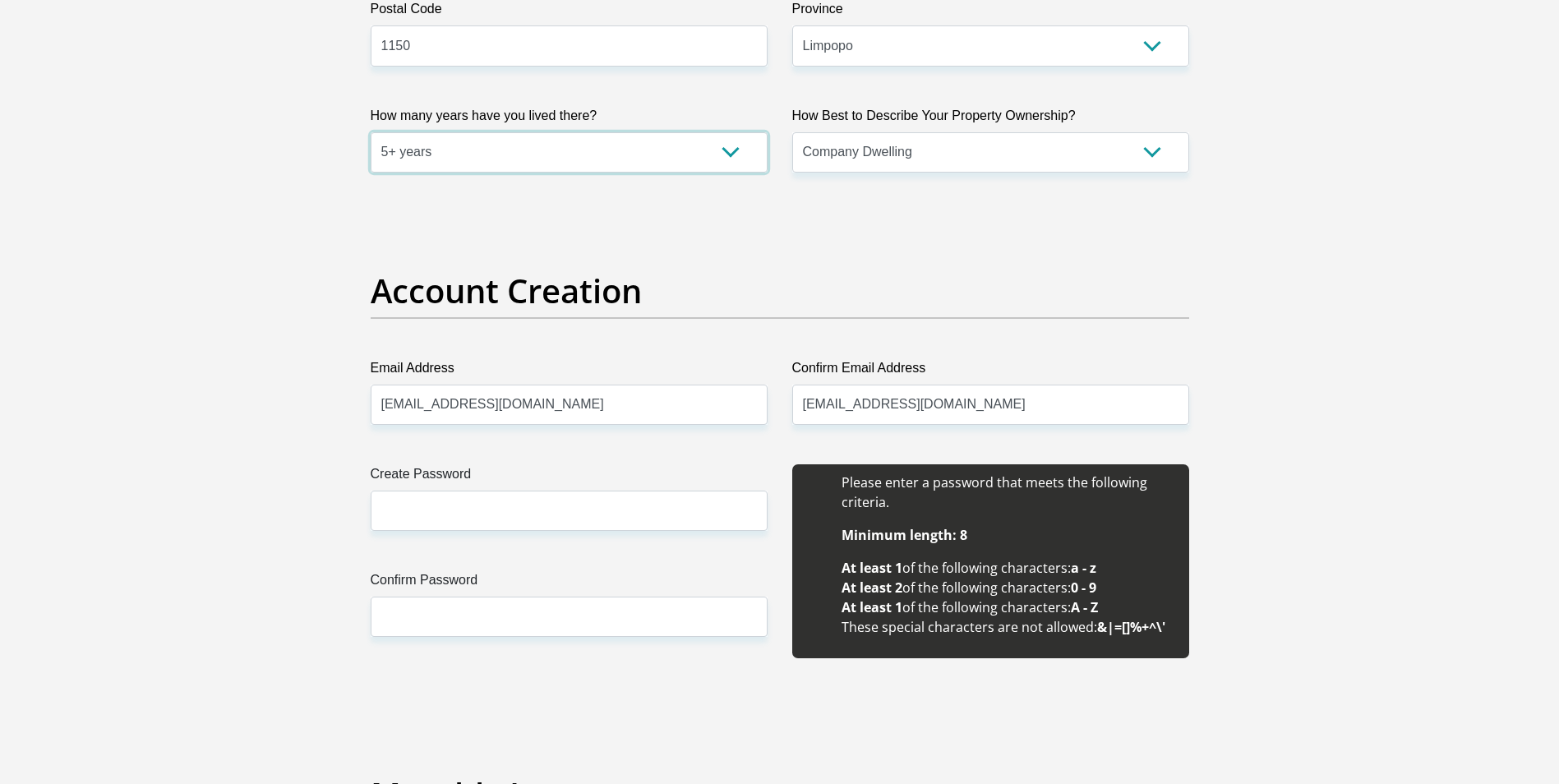
scroll to position [1232, 0]
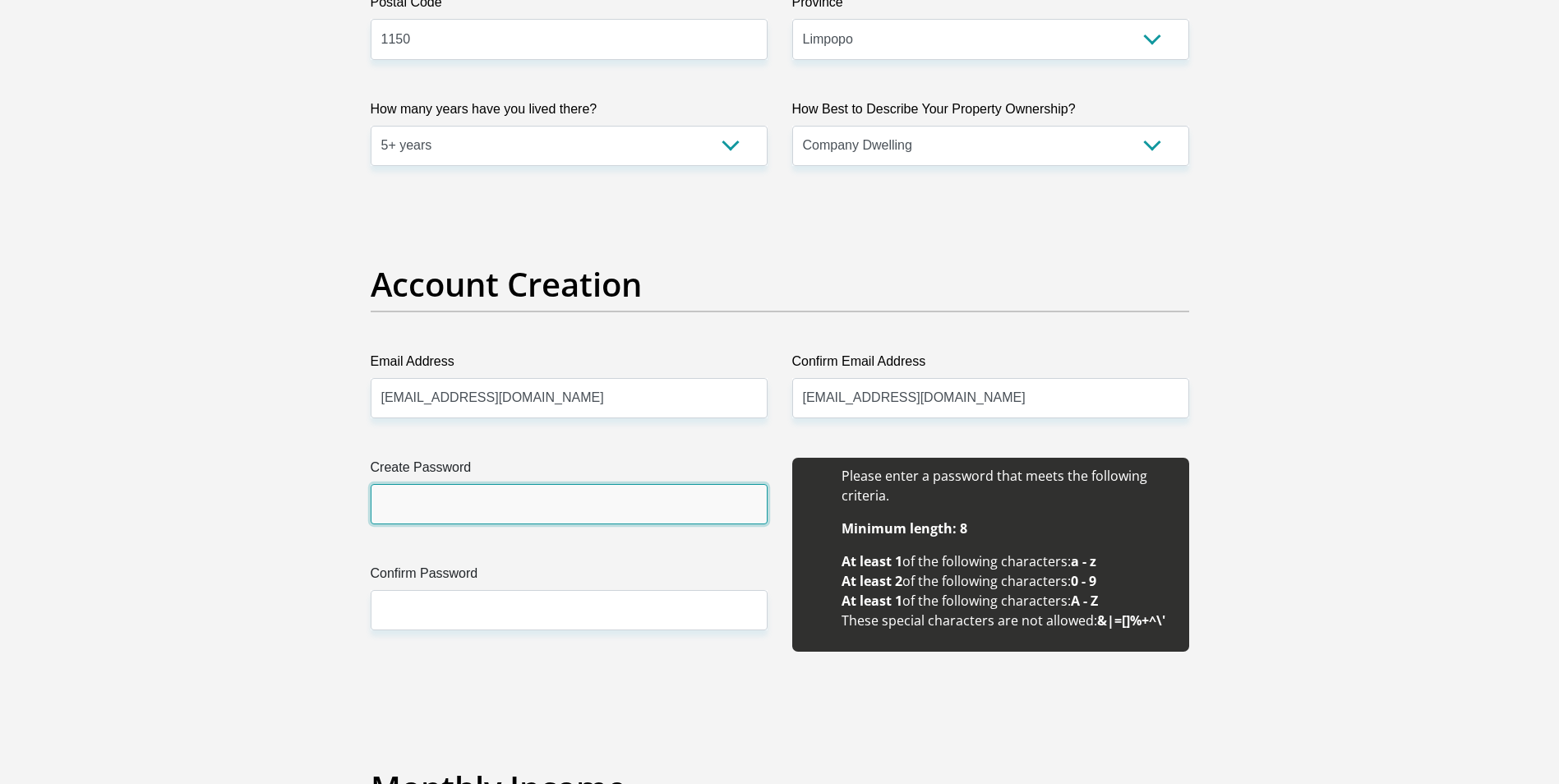
click at [474, 497] on input "Create Password" at bounding box center [569, 504] width 397 height 40
type input "Malindi@31"
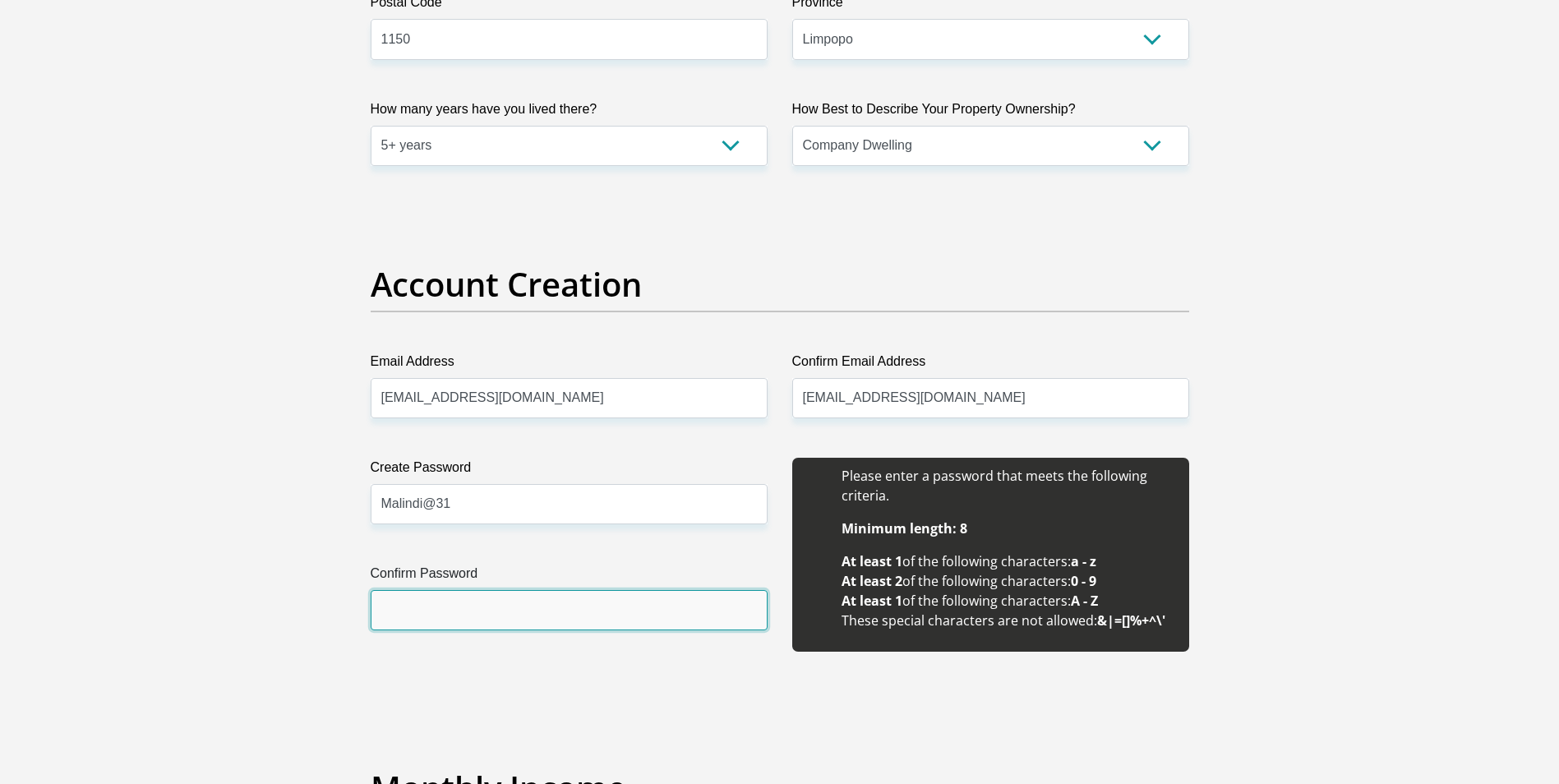
click at [534, 594] on input "Confirm Password" at bounding box center [569, 610] width 397 height 40
type input "Malindi@31"
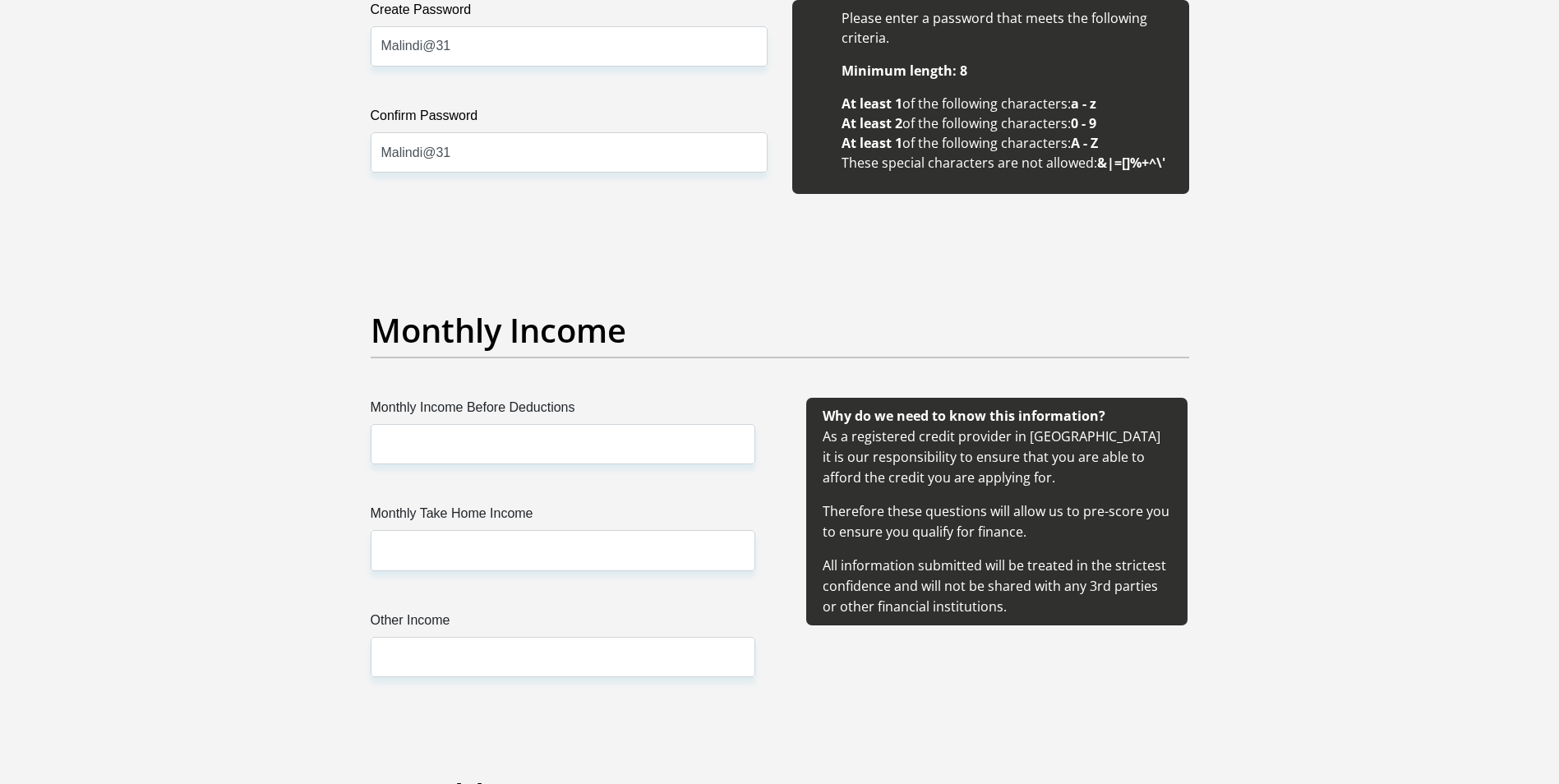
scroll to position [1725, 0]
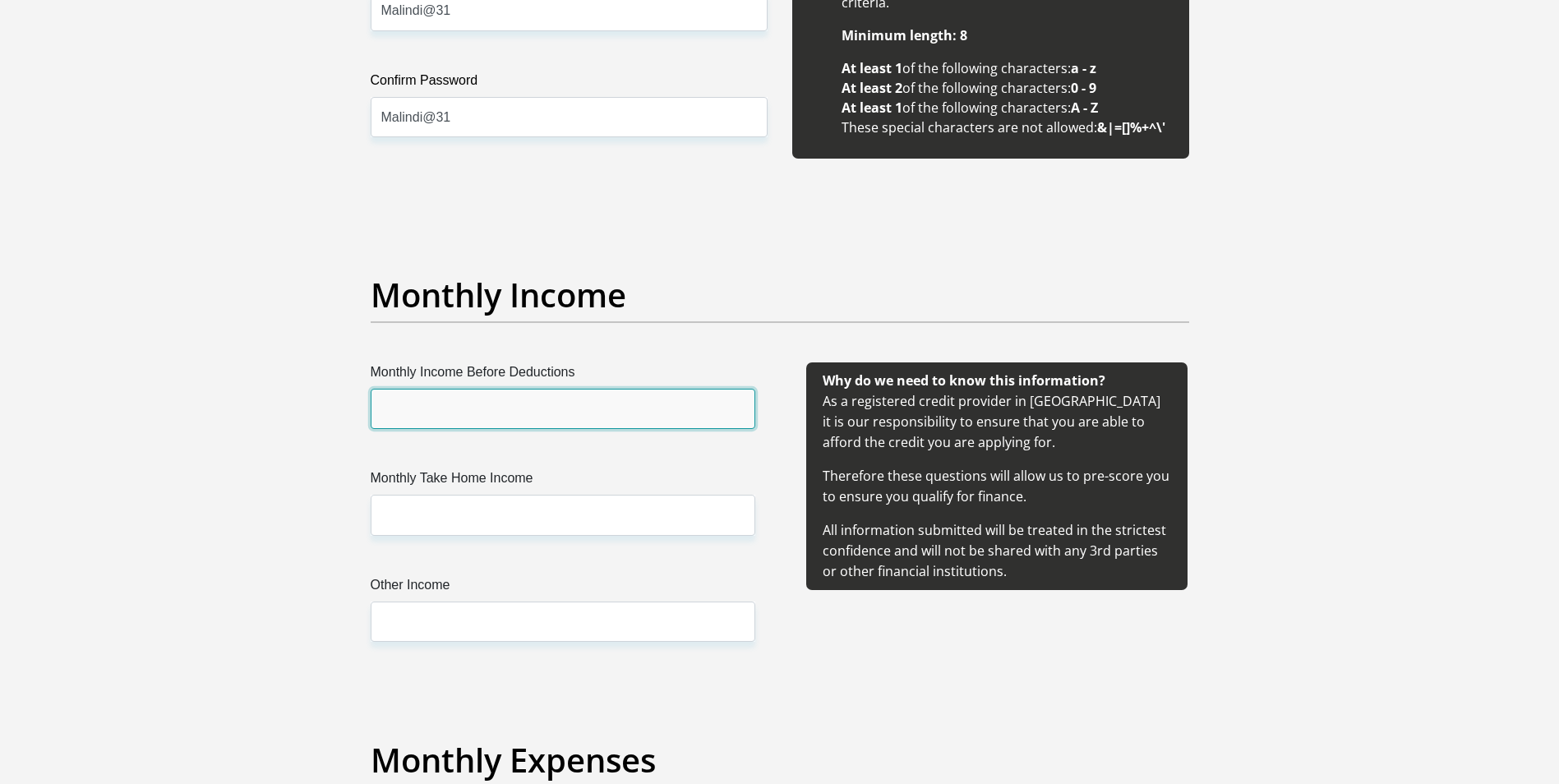
click at [518, 407] on input "Monthly Income Before Deductions" at bounding box center [563, 409] width 384 height 40
type input "2"
type input "30000"
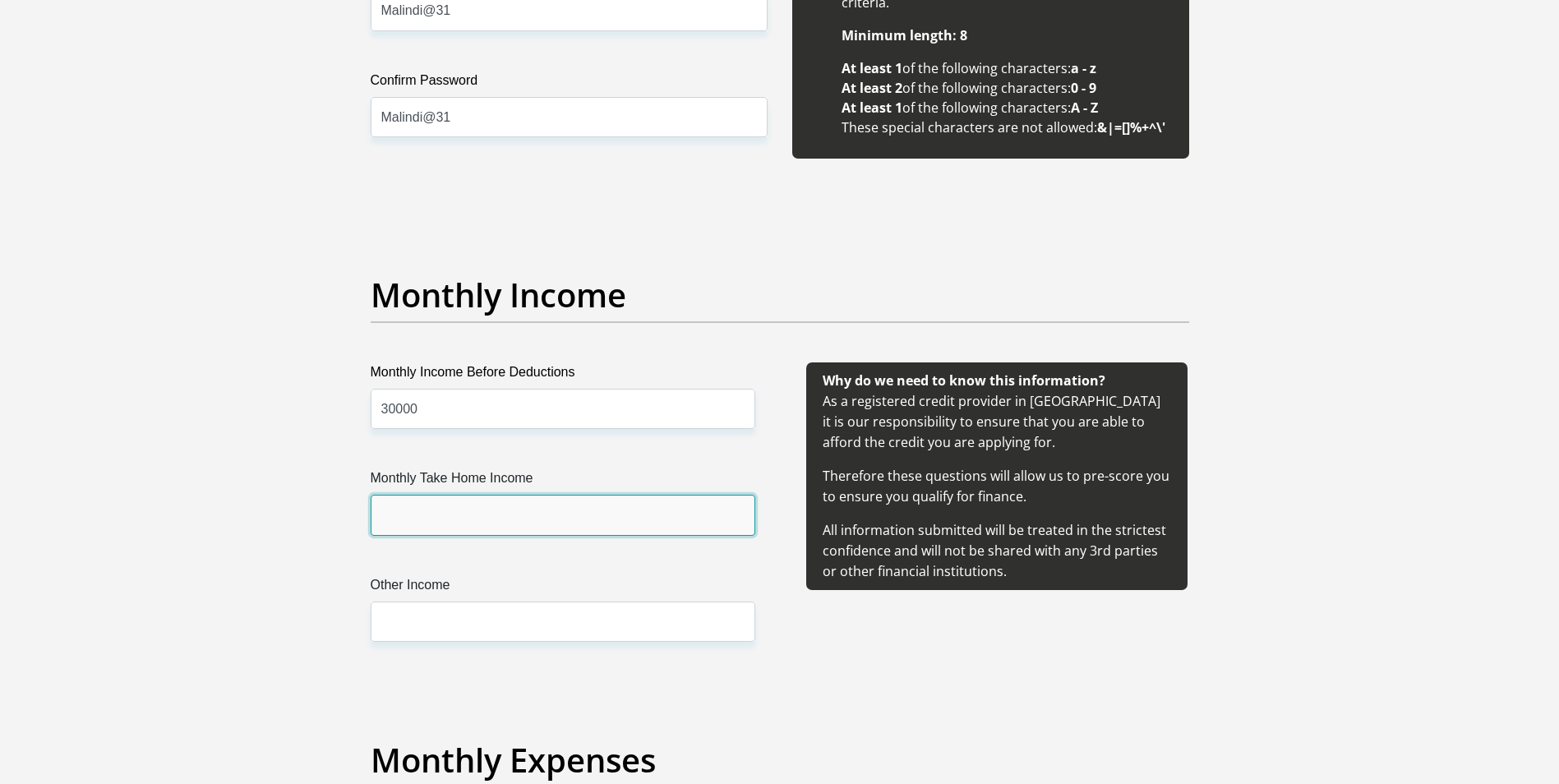
click at [415, 513] on input "Monthly Take Home Income" at bounding box center [563, 515] width 384 height 40
type input "22000"
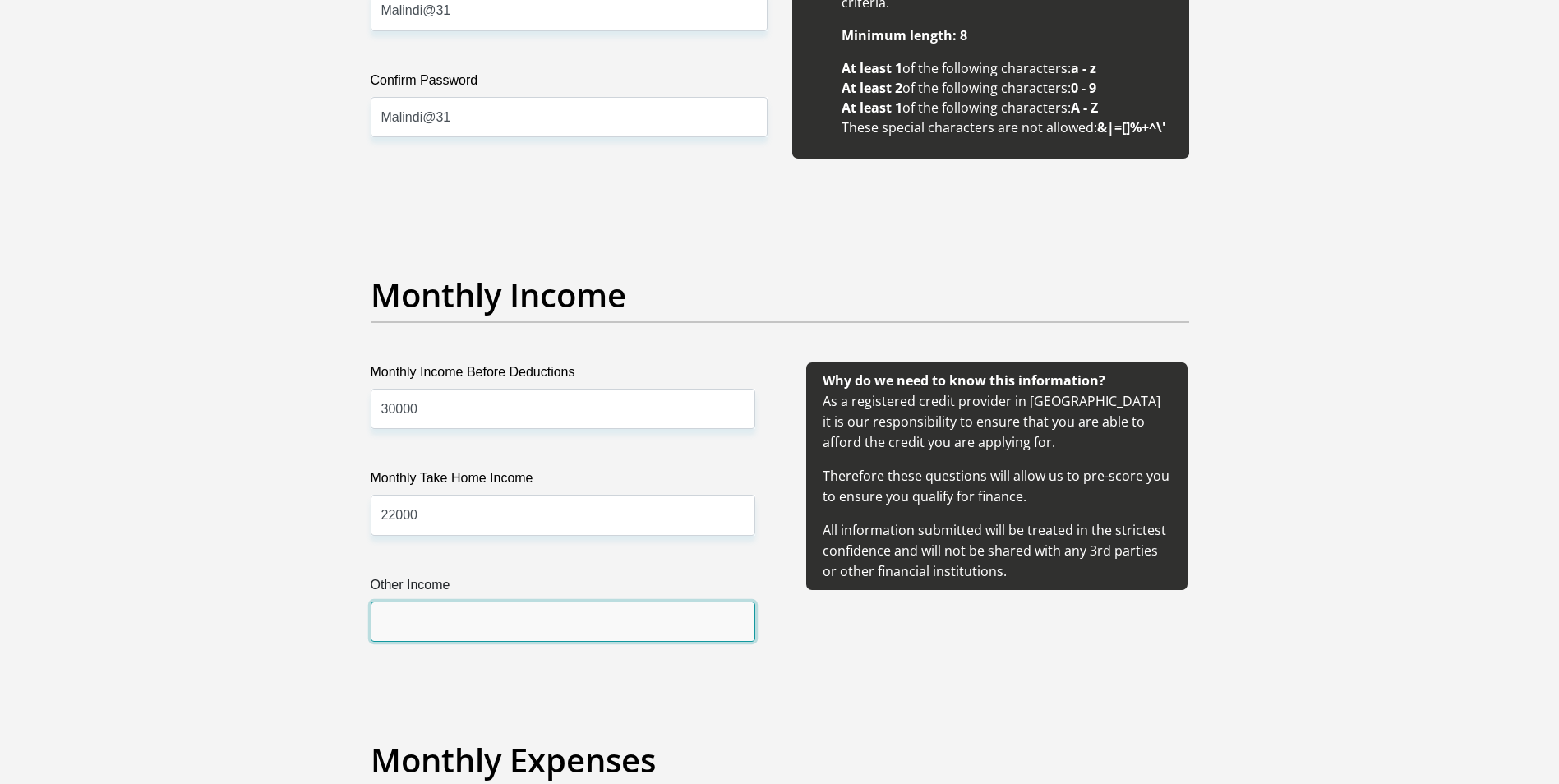
click at [416, 618] on input "Other Income" at bounding box center [563, 622] width 384 height 40
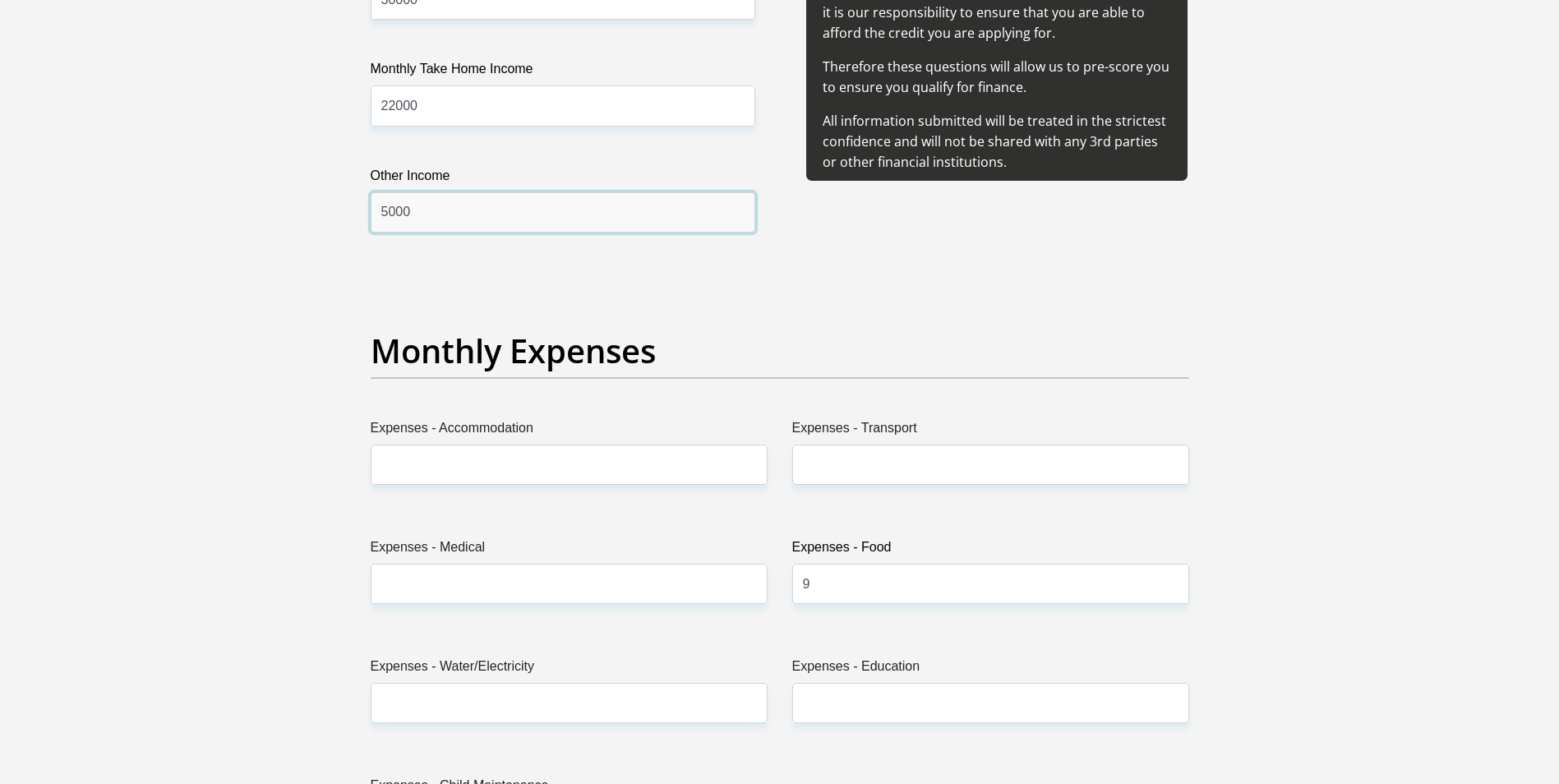
scroll to position [2136, 0]
type input "5000"
click at [521, 437] on label "Expenses - Accommodation" at bounding box center [569, 429] width 397 height 27
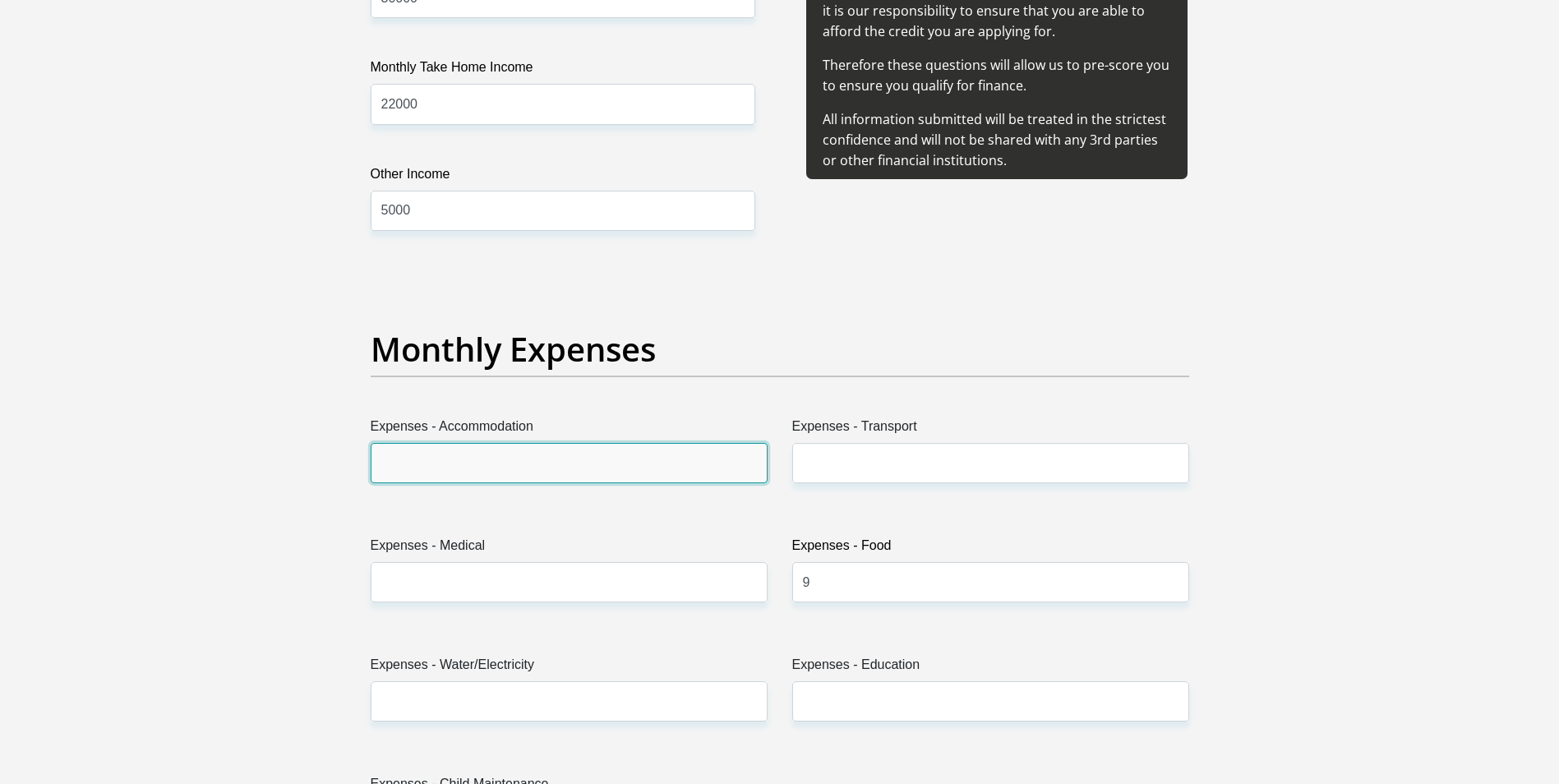
click at [521, 443] on input "Expenses - Accommodation" at bounding box center [569, 463] width 397 height 40
type input "0"
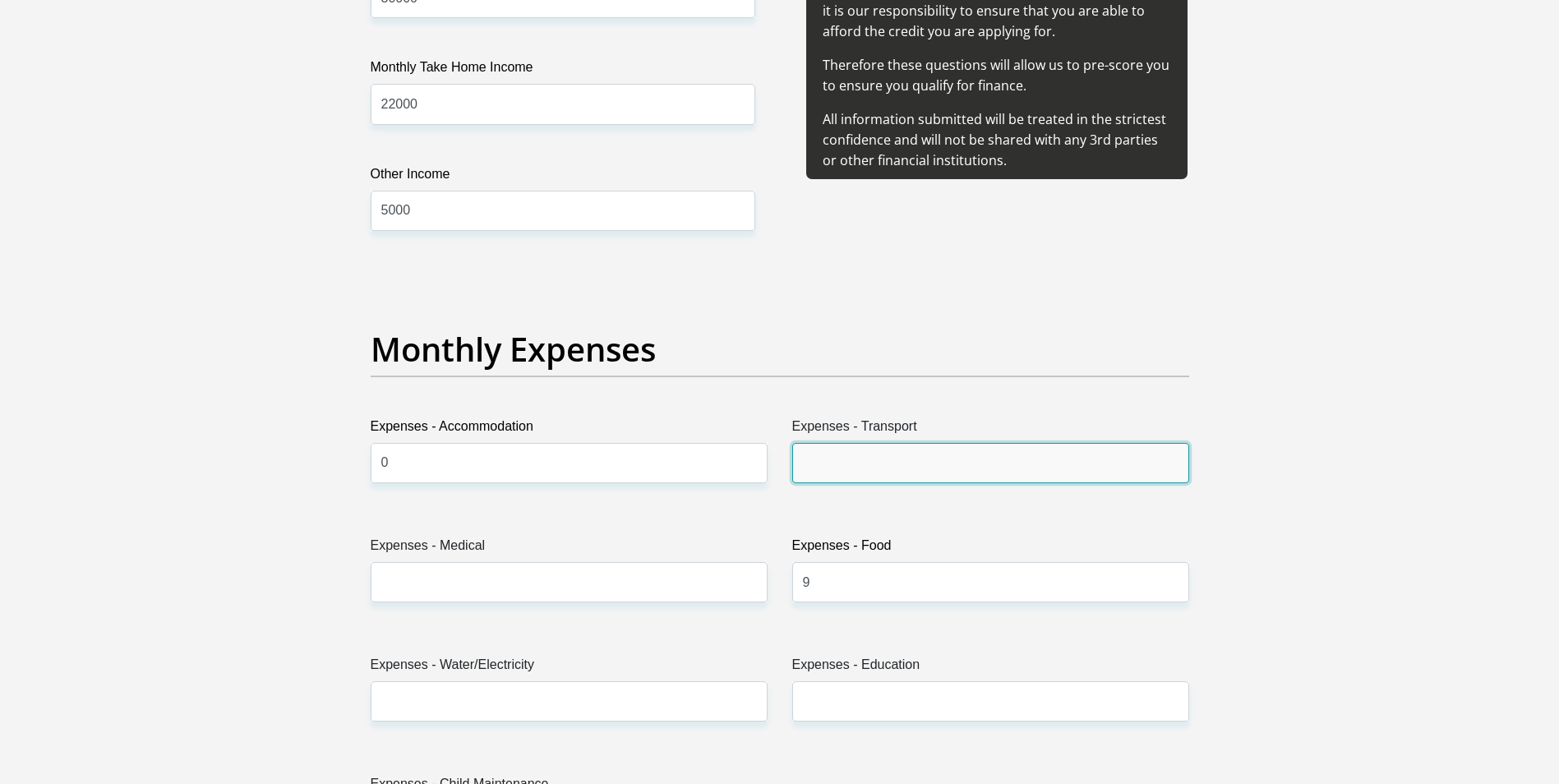
click at [978, 470] on input "Expenses - Transport" at bounding box center [991, 463] width 397 height 40
type input "1500"
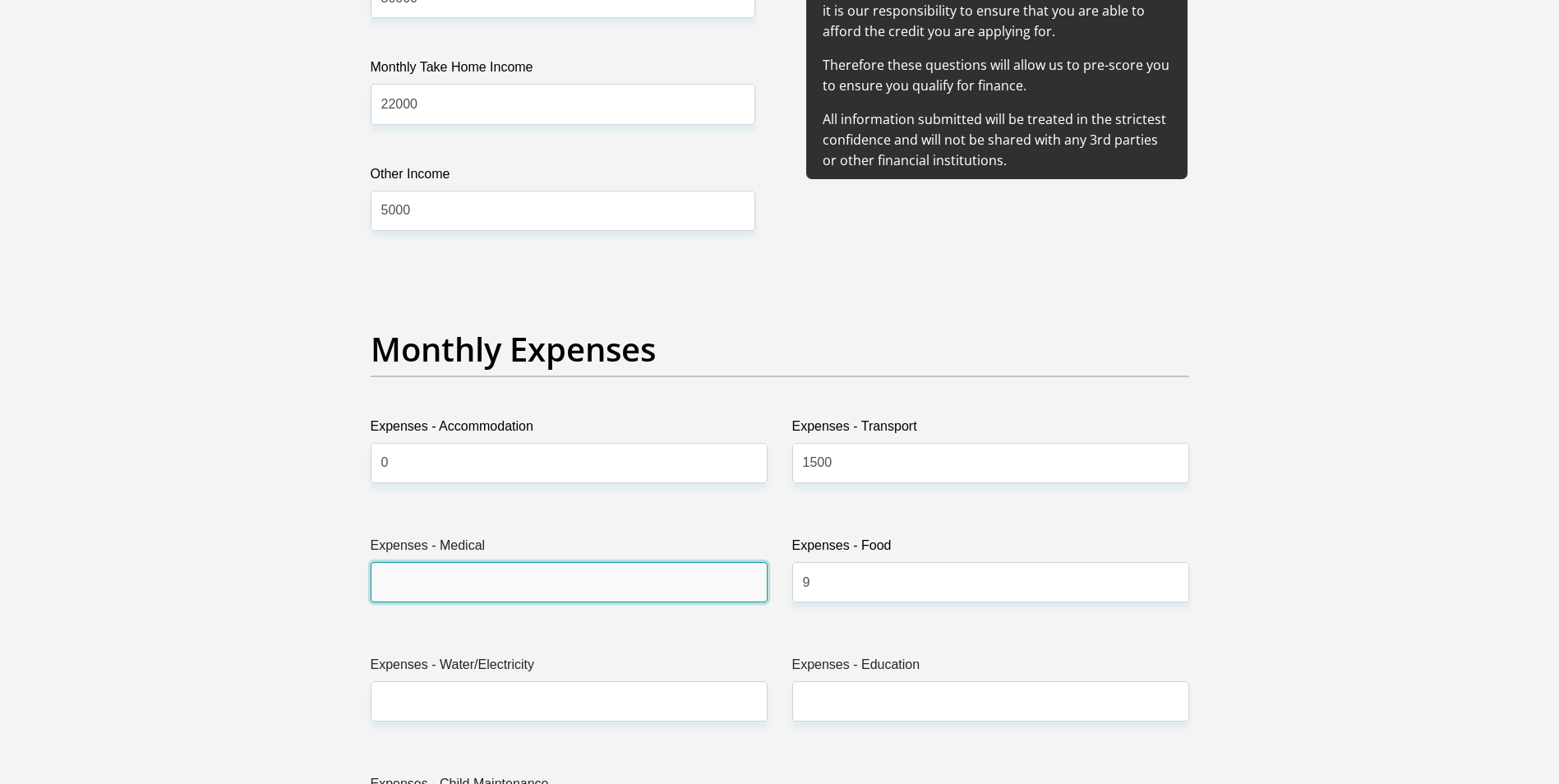
click at [594, 590] on input "Expenses - Medical" at bounding box center [569, 582] width 397 height 40
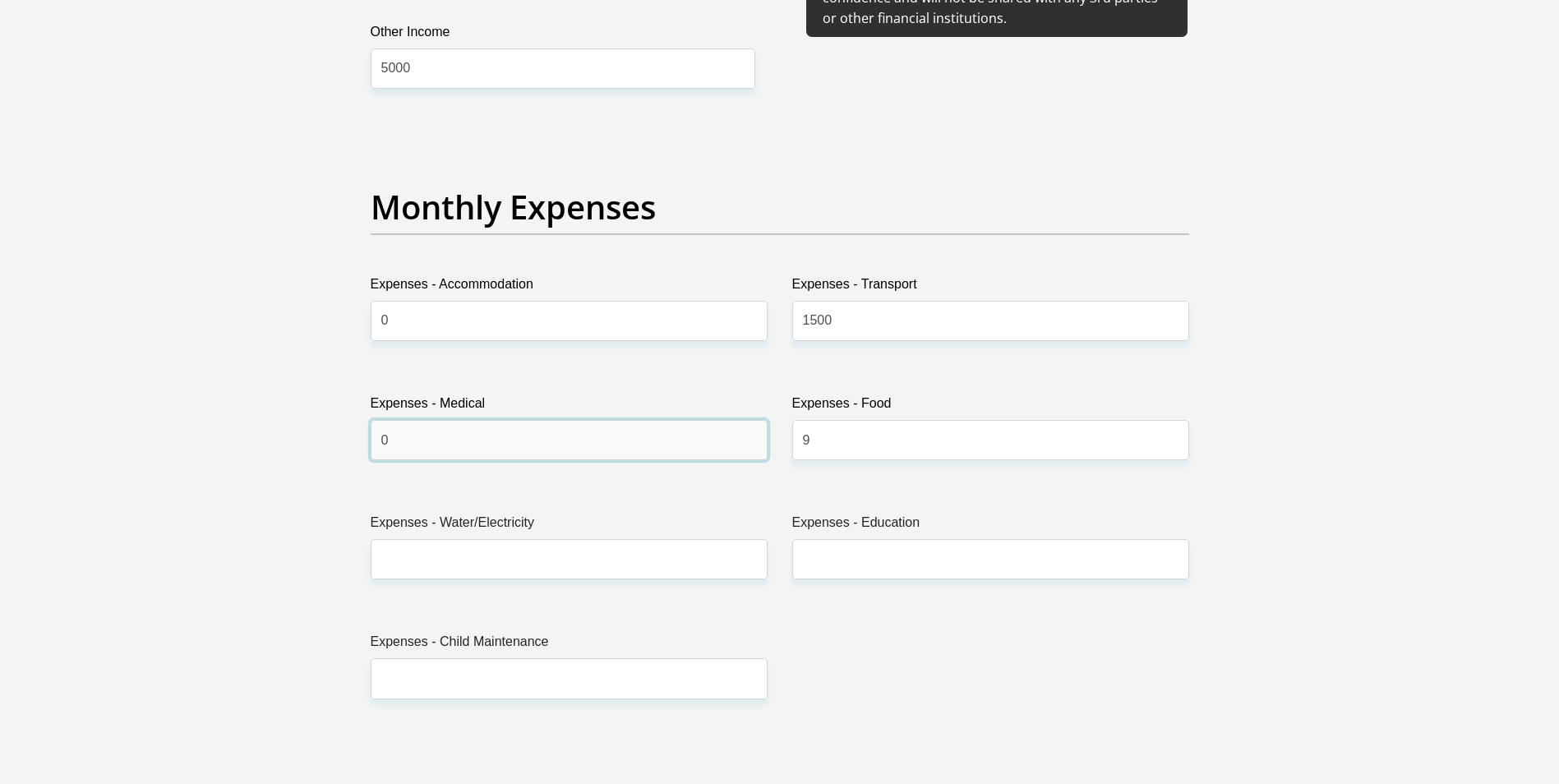
scroll to position [2301, 0]
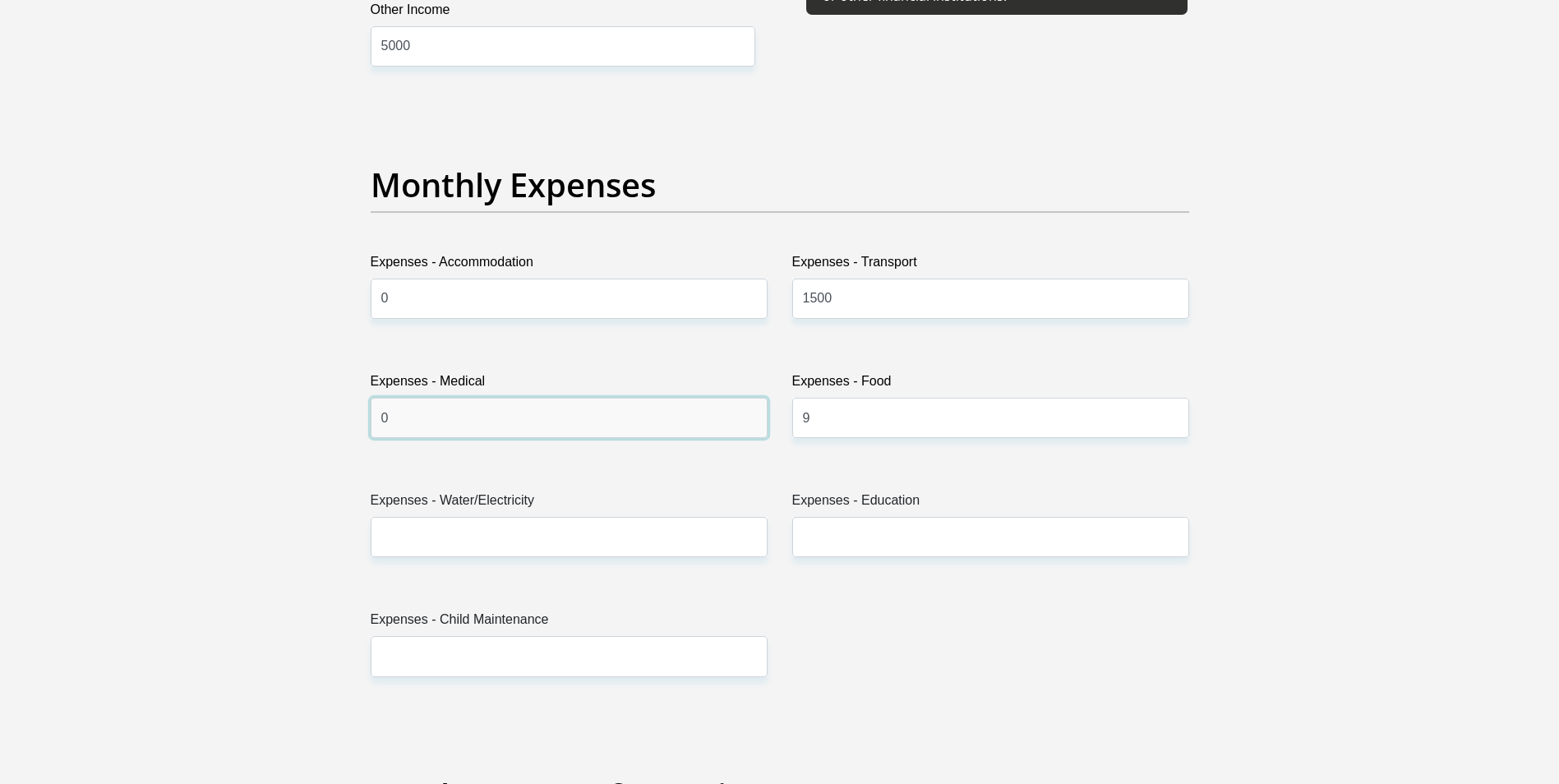
type input "0"
drag, startPoint x: 815, startPoint y: 416, endPoint x: 806, endPoint y: 415, distance: 9.1
click at [806, 415] on input "9" at bounding box center [991, 418] width 397 height 40
type input "6000"
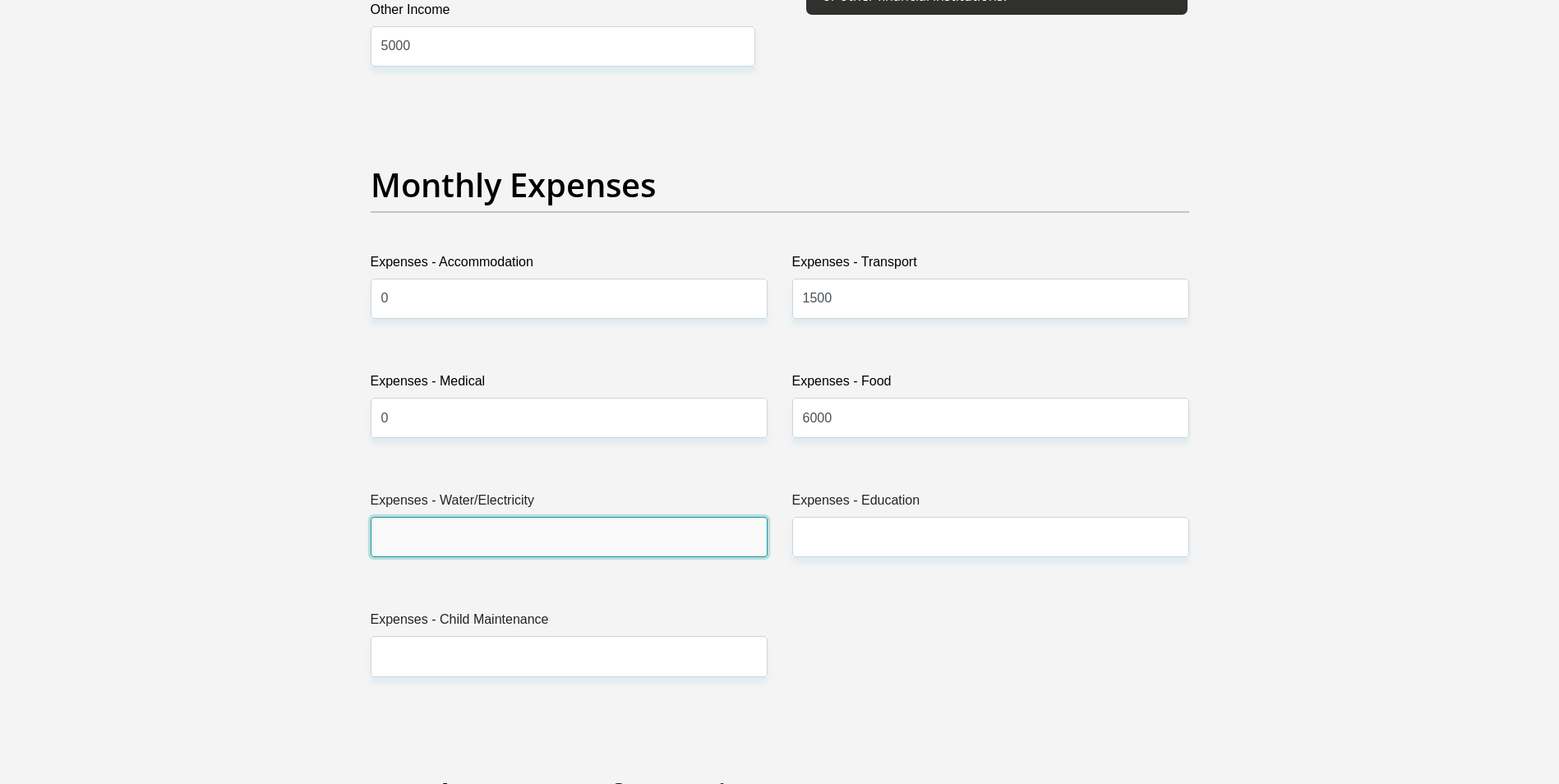
click at [649, 545] on input "Expenses - Water/Electricity" at bounding box center [569, 537] width 397 height 40
type input "1500"
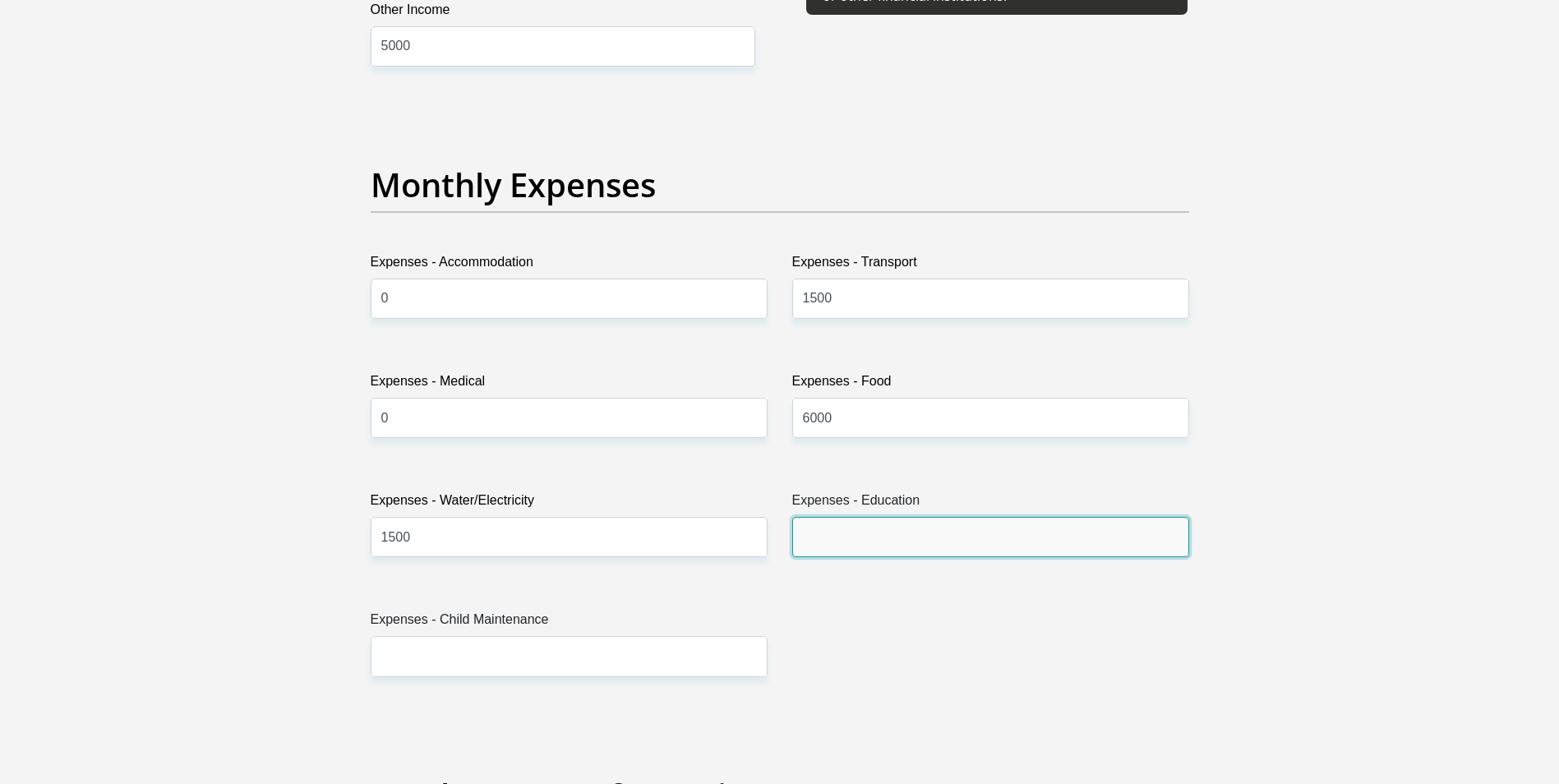
click at [827, 530] on input "Expenses - Education" at bounding box center [991, 537] width 397 height 40
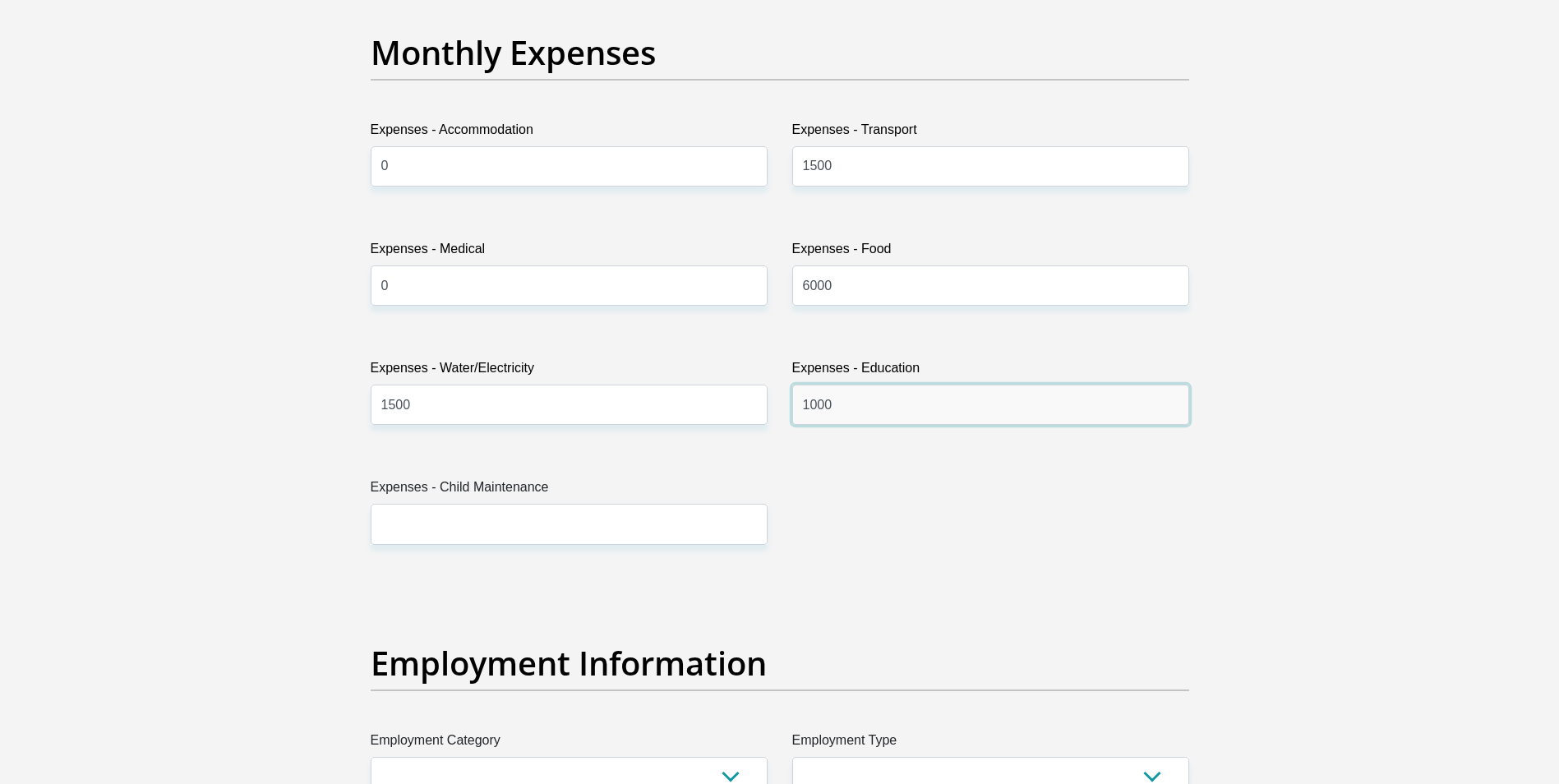
scroll to position [2465, 0]
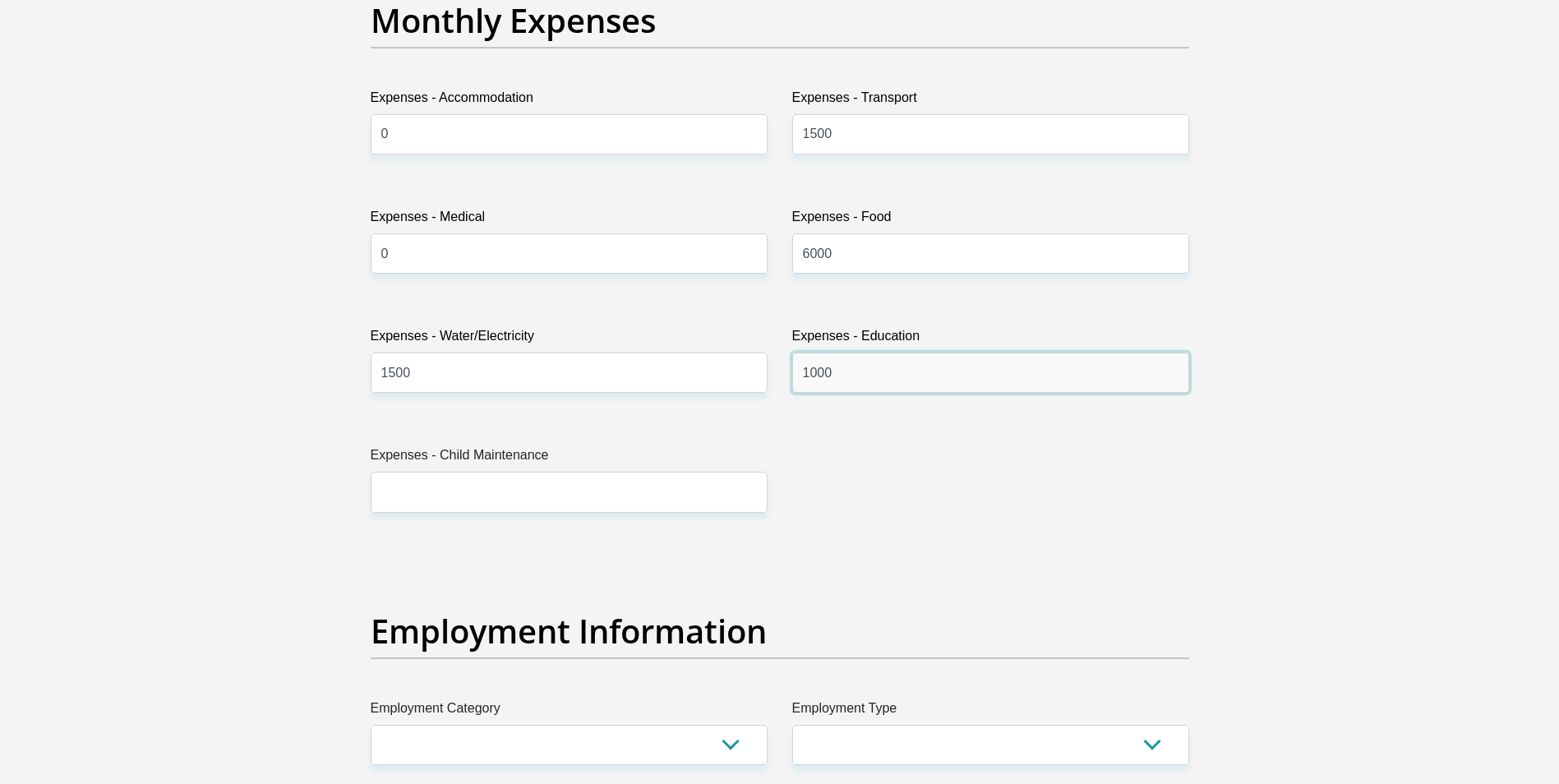
type input "1000"
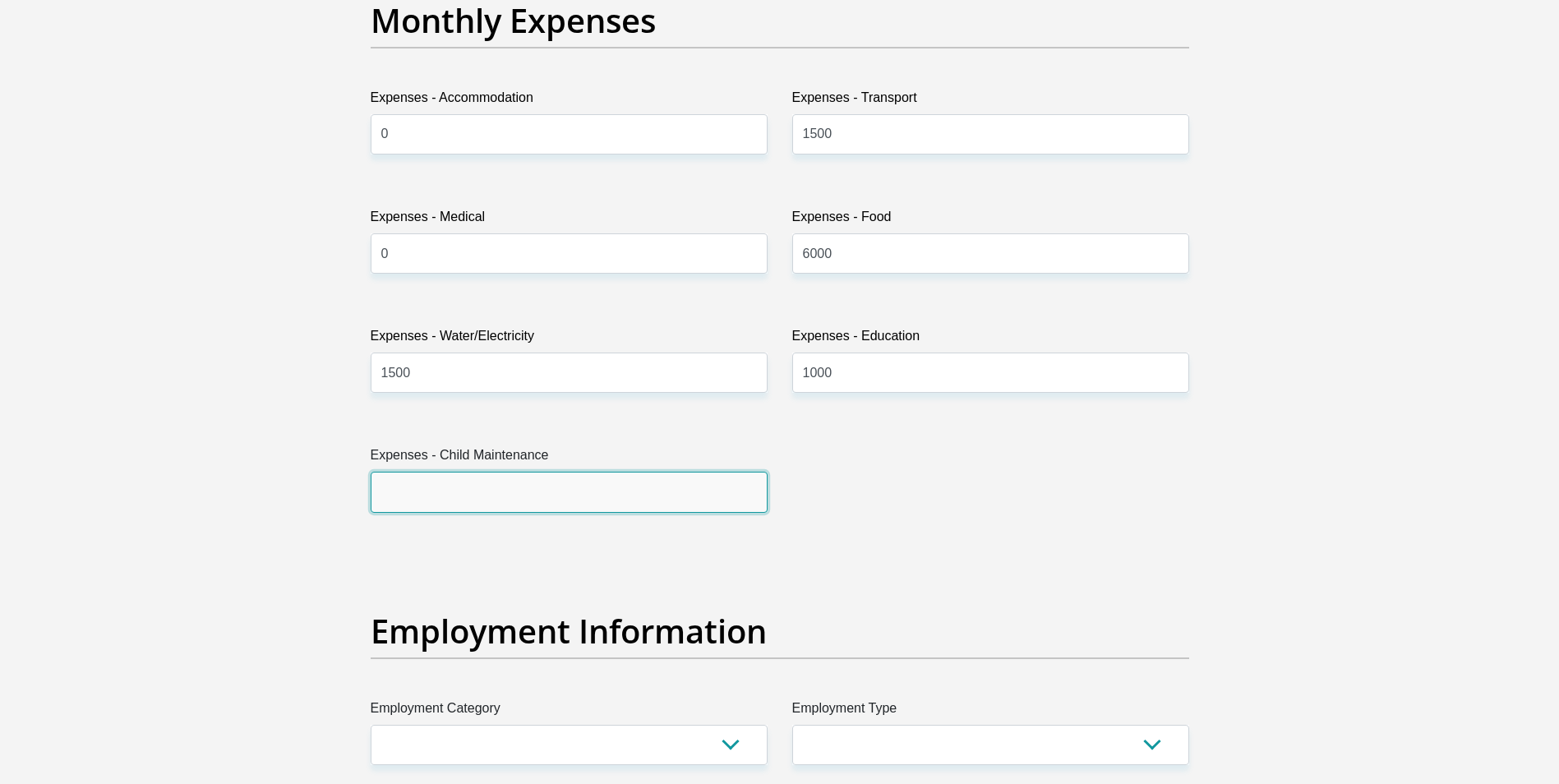
click at [544, 490] on input "Expenses - Child Maintenance" at bounding box center [569, 492] width 397 height 40
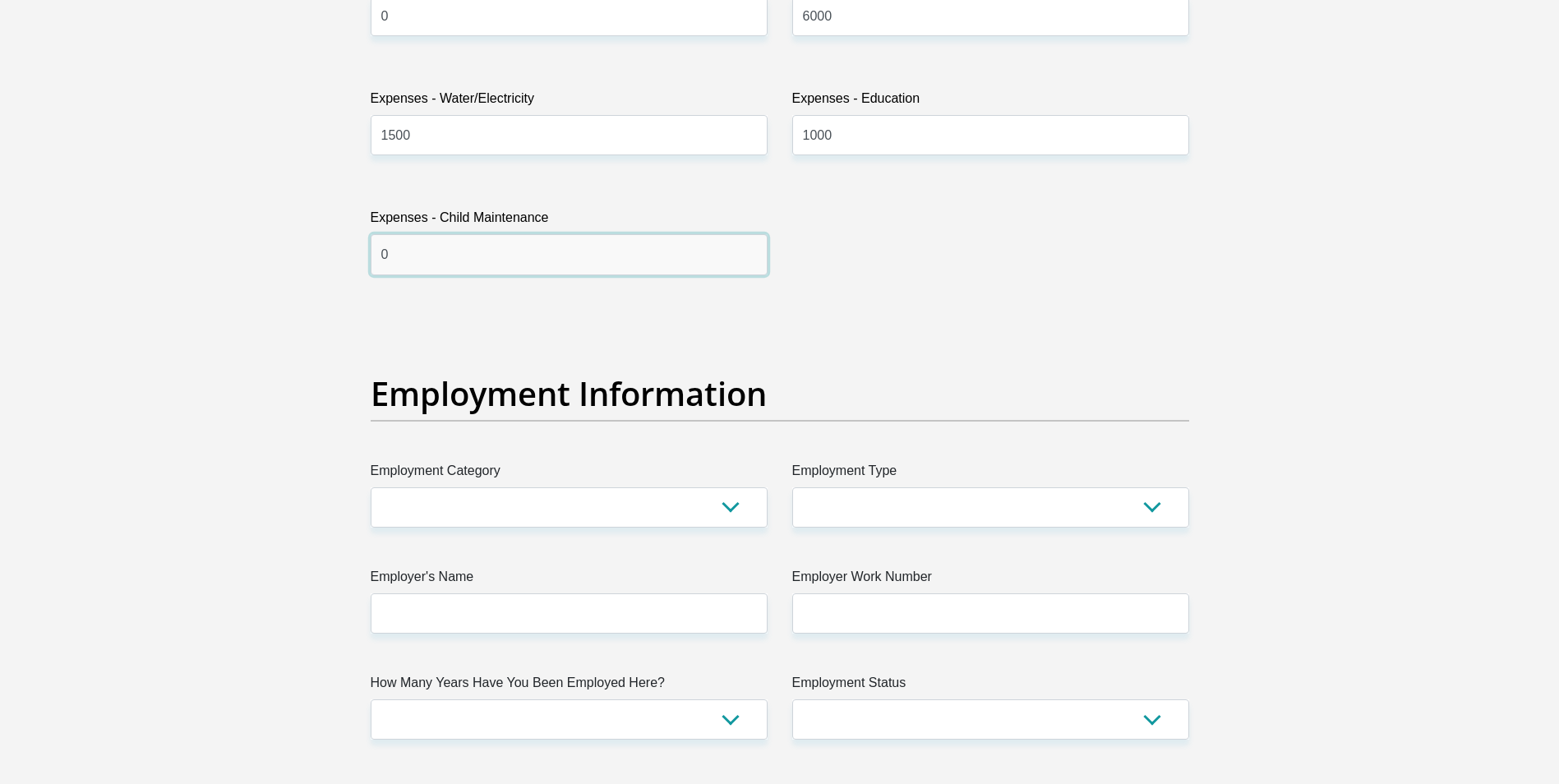
scroll to position [2712, 0]
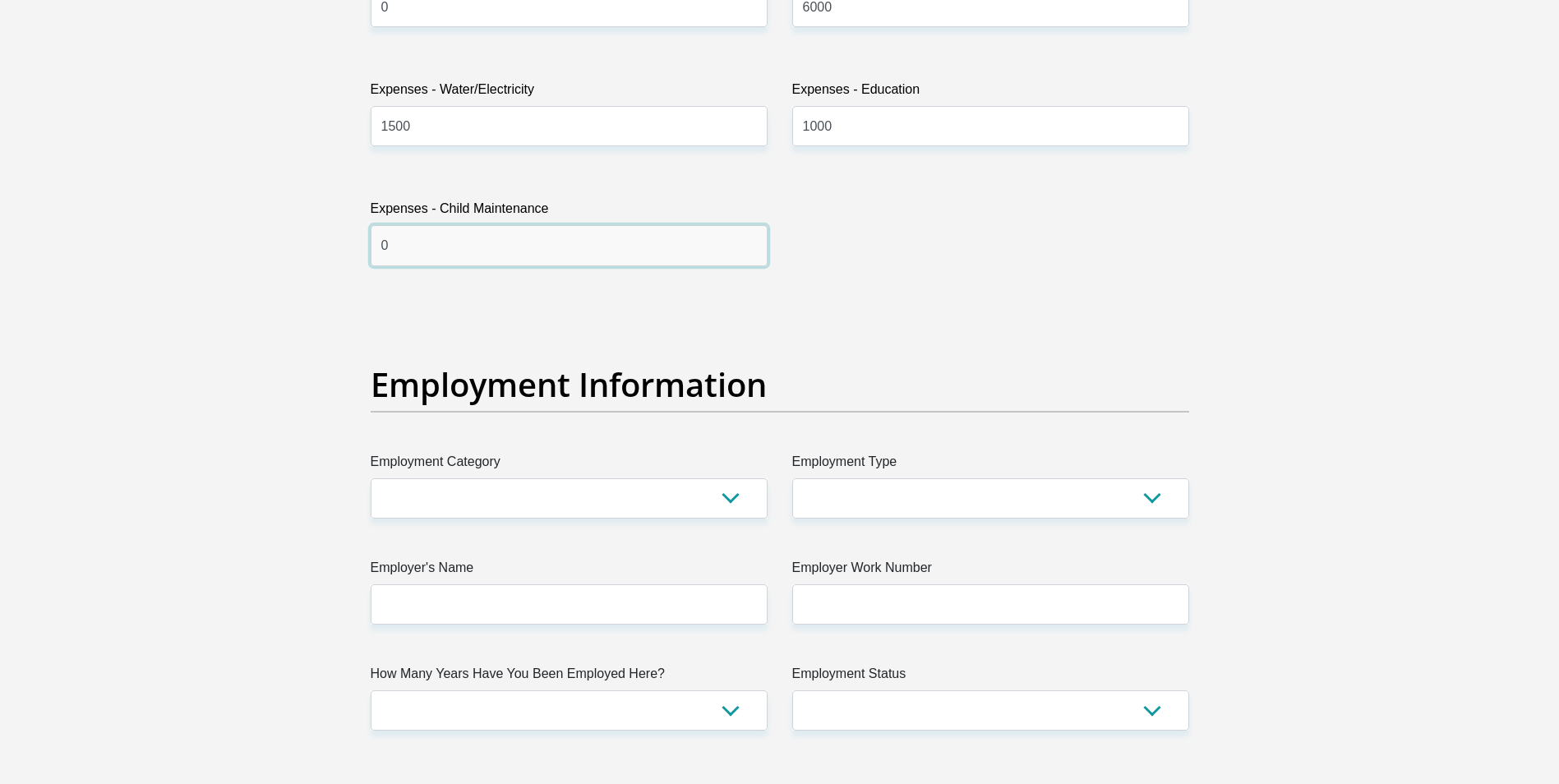
type input "0"
click at [637, 508] on select "AGRICULTURE ALCOHOL & TOBACCO CONSTRUCTION MATERIALS METALLURGY EQUIPMENT FOR R…" at bounding box center [569, 499] width 397 height 40
select select "56"
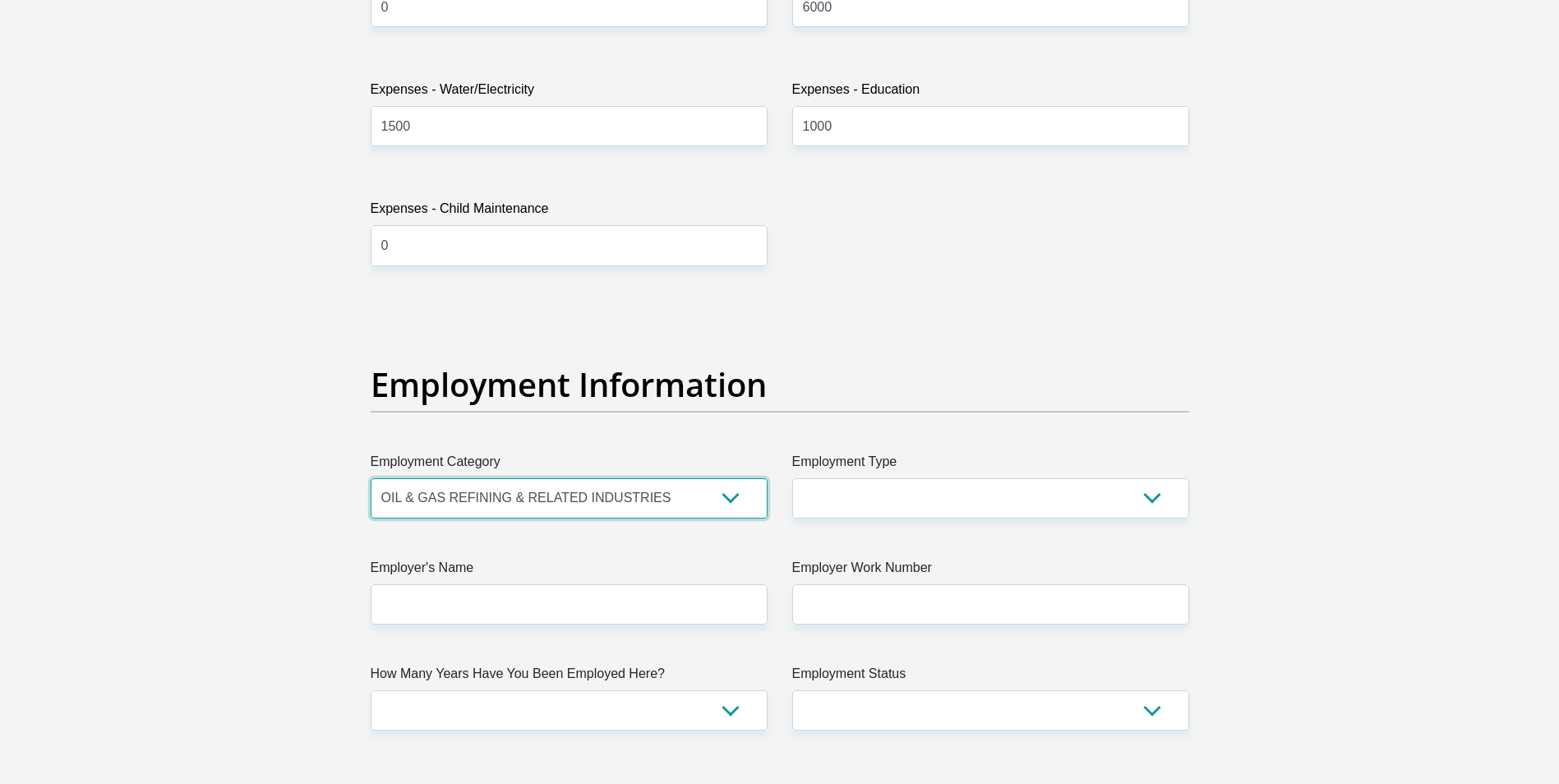
click at [371, 478] on select "AGRICULTURE ALCOHOL & TOBACCO CONSTRUCTION MATERIALS METALLURGY EQUIPMENT FOR R…" at bounding box center [569, 499] width 397 height 40
click at [866, 485] on select "College/Lecturer Craft Seller Creative Driver Executive Farmer Forces - Non Com…" at bounding box center [991, 499] width 397 height 40
select select "Office Staff/Clerk"
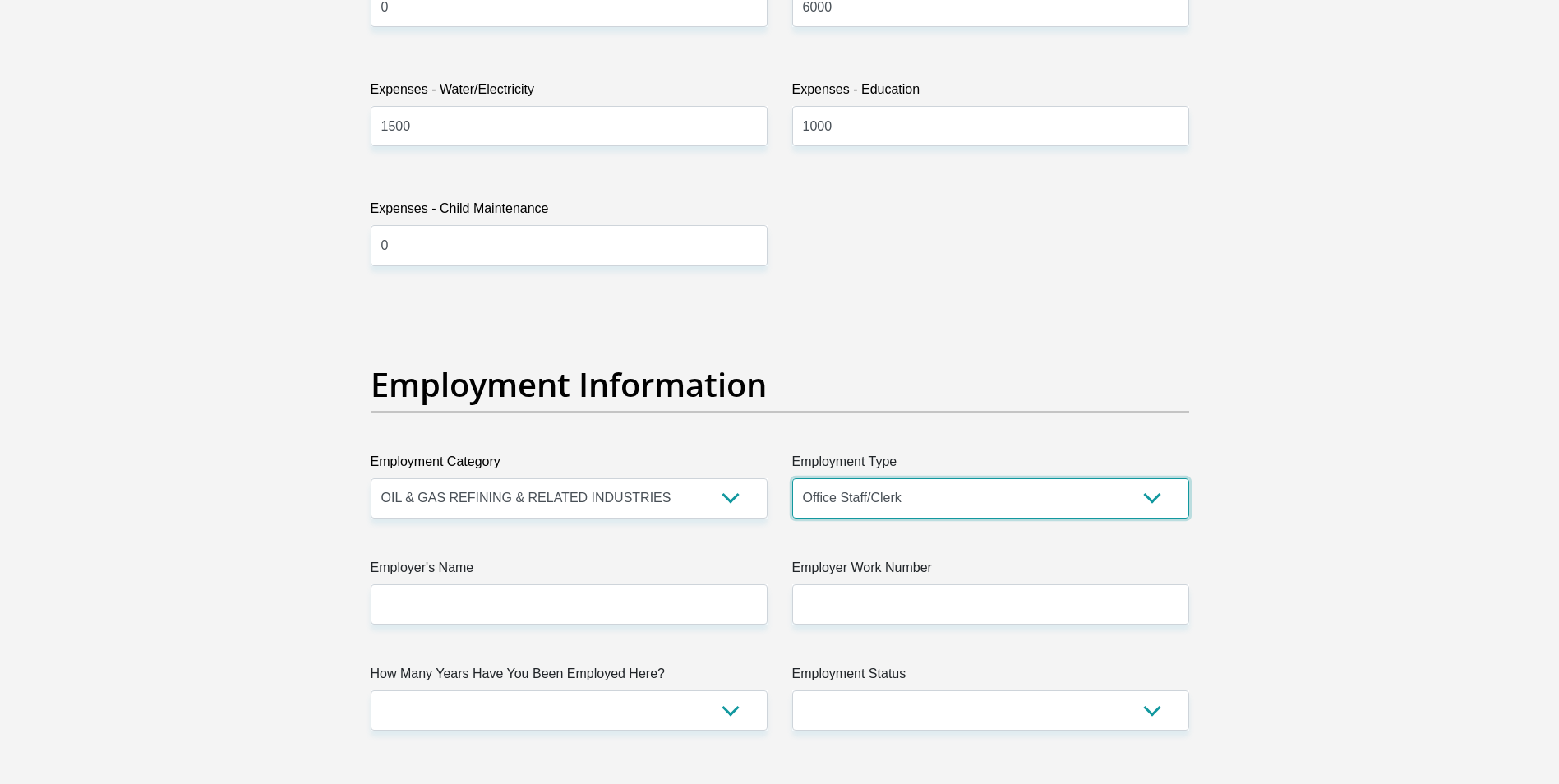
click at [792, 478] on select "College/Lecturer Craft Seller Creative Driver Executive Farmer Forces - Non Com…" at bounding box center [991, 499] width 397 height 40
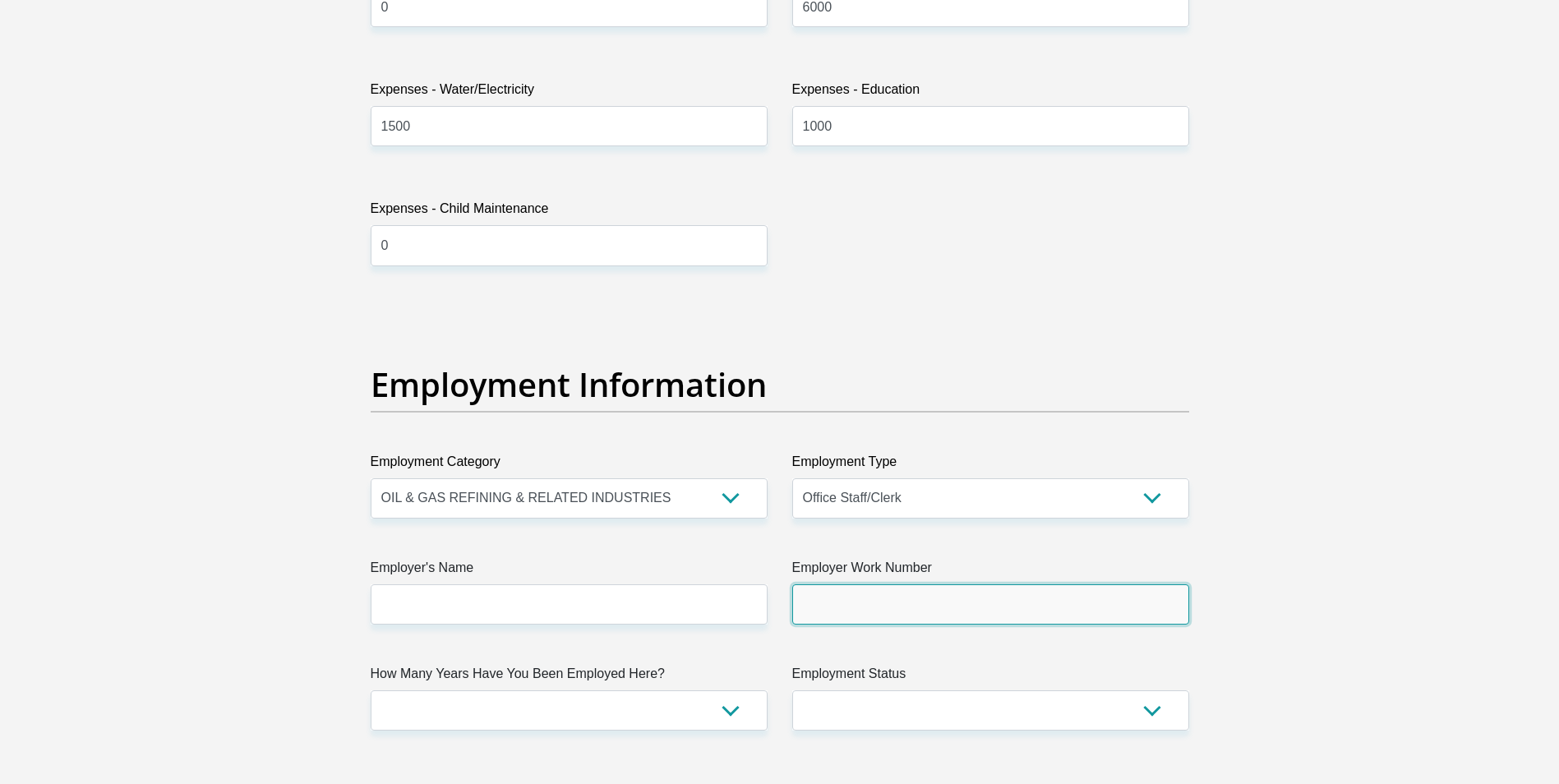
click at [878, 590] on input "Employer Work Number" at bounding box center [991, 605] width 397 height 40
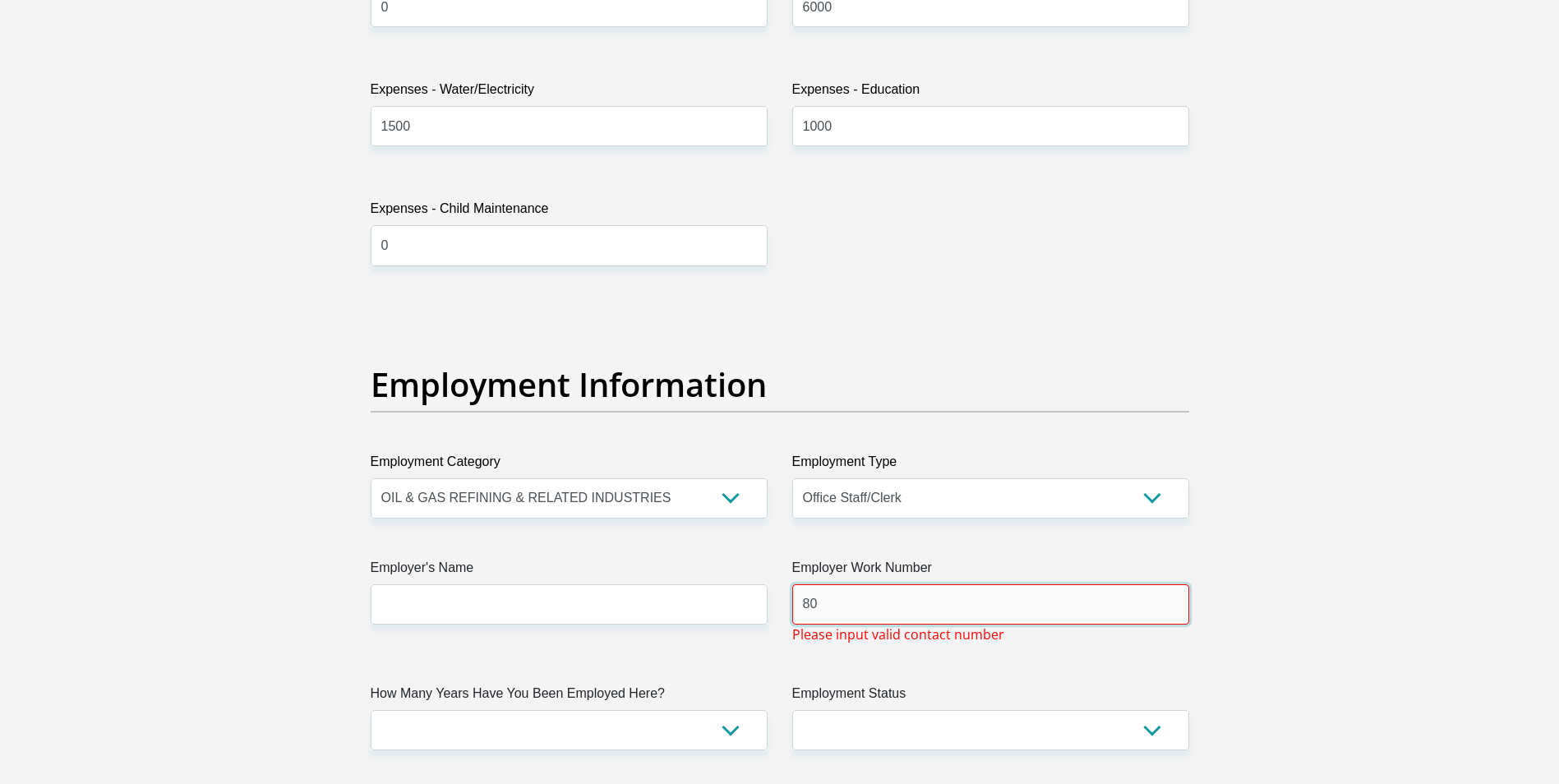
type input "8"
type input "1"
click at [817, 606] on input "012302061" at bounding box center [991, 605] width 397 height 40
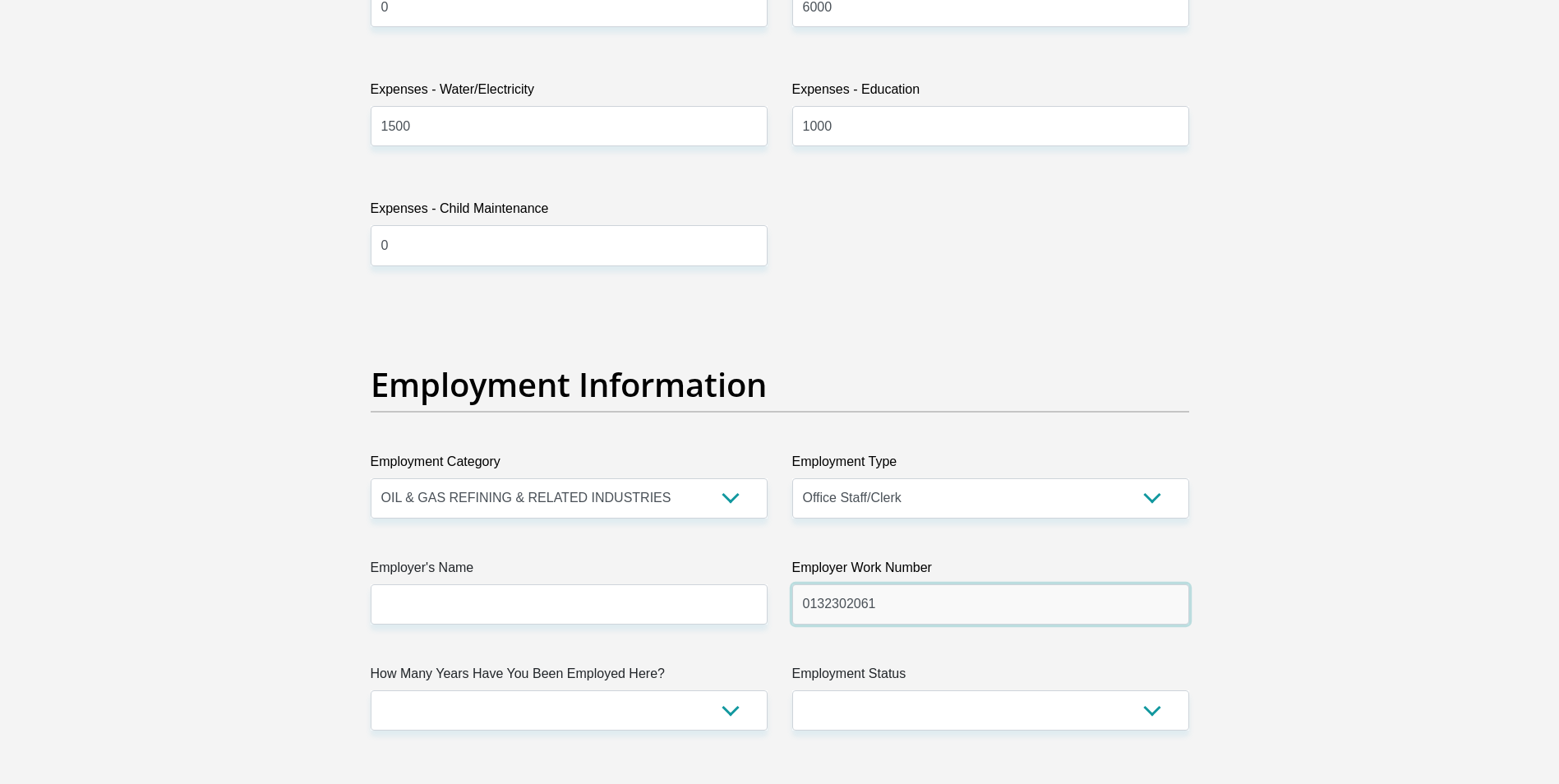
type input "0132302061"
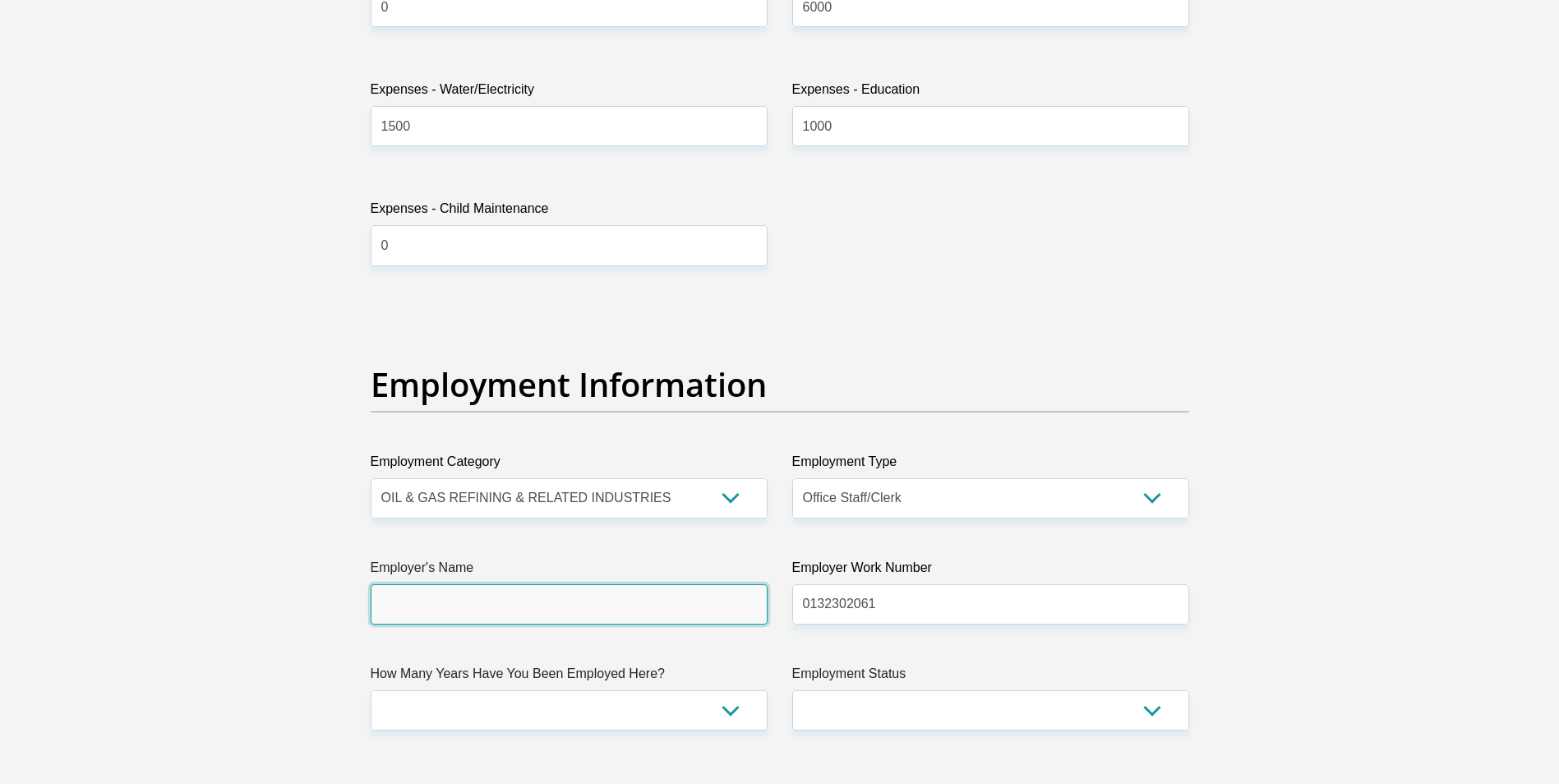
click at [425, 610] on input "Employer's Name" at bounding box center [569, 605] width 397 height 40
type input "Modikwa"
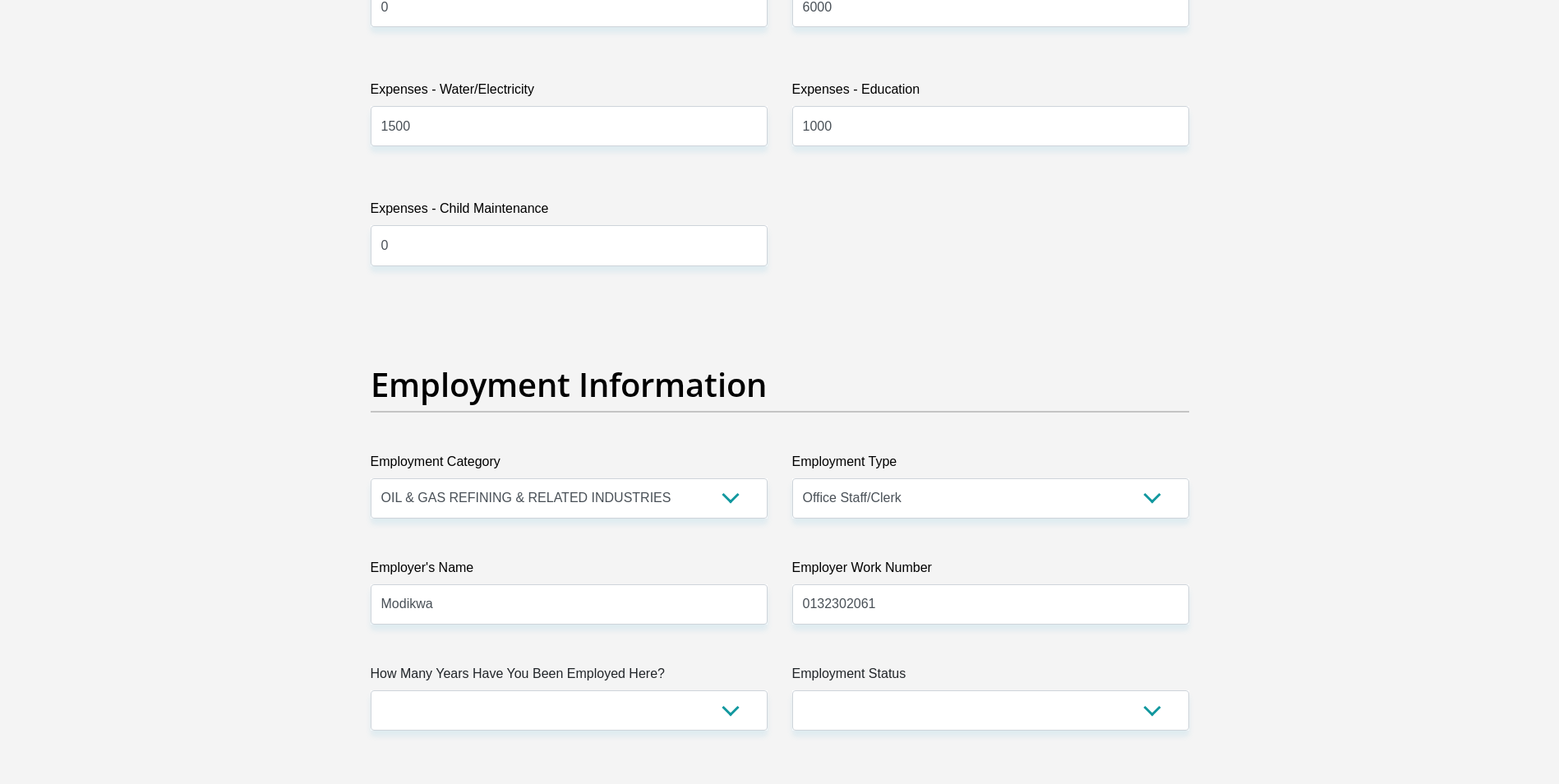
type input "Lindiwe"
type input "Mdhluli"
click at [883, 712] on select "Permanent/Full-time Part-time/Casual [DEMOGRAPHIC_DATA] Worker Self-Employed Ho…" at bounding box center [991, 711] width 397 height 40
select select "1"
click at [792, 691] on select "Permanent/Full-time Part-time/Casual [DEMOGRAPHIC_DATA] Worker Self-Employed Ho…" at bounding box center [991, 711] width 397 height 40
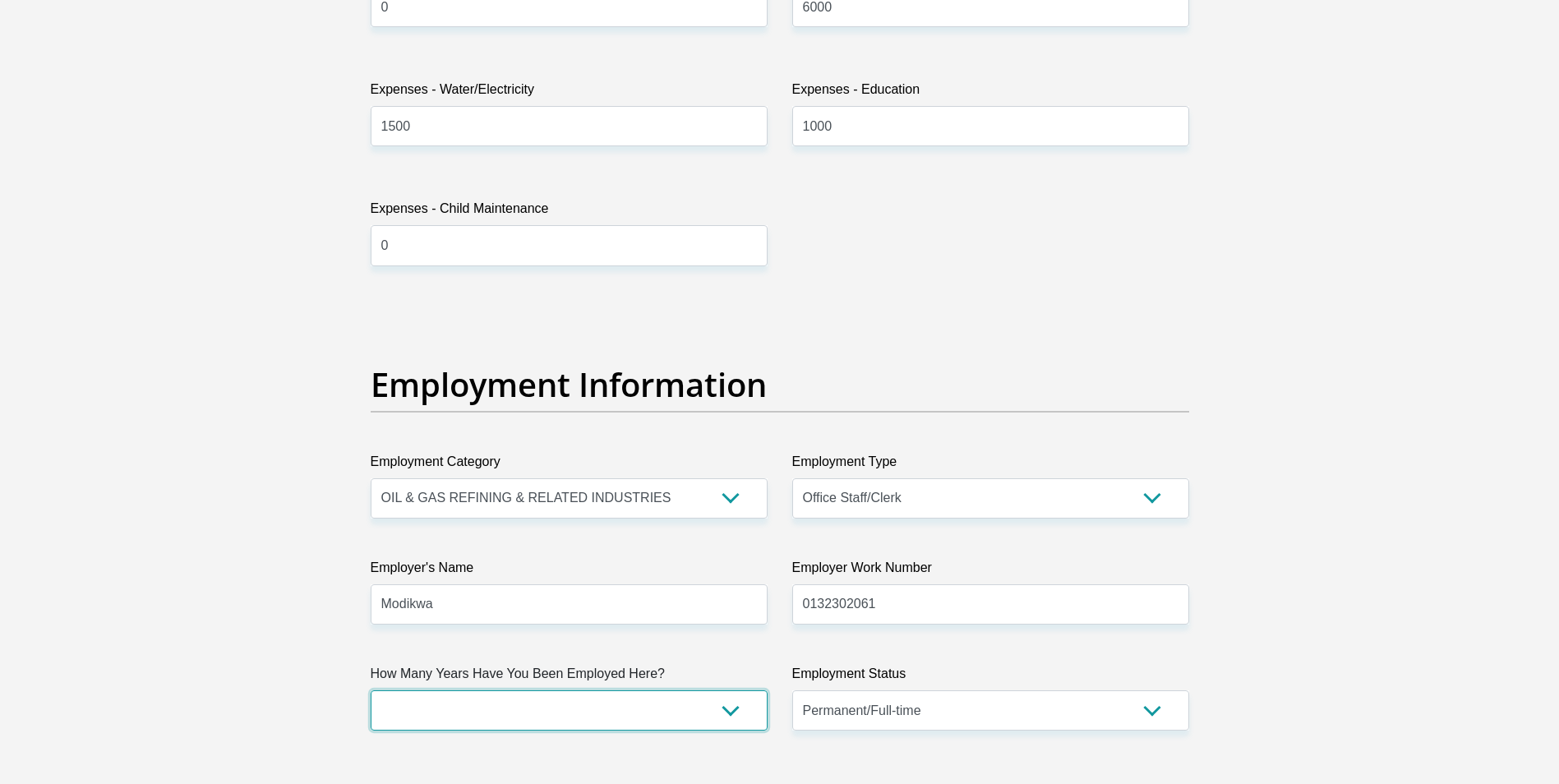
click at [523, 709] on select "less than 1 year 1-3 years 3-5 years 5+ years" at bounding box center [569, 711] width 397 height 40
select select "60"
click at [371, 691] on select "less than 1 year 1-3 years 3-5 years 5+ years" at bounding box center [569, 711] width 397 height 40
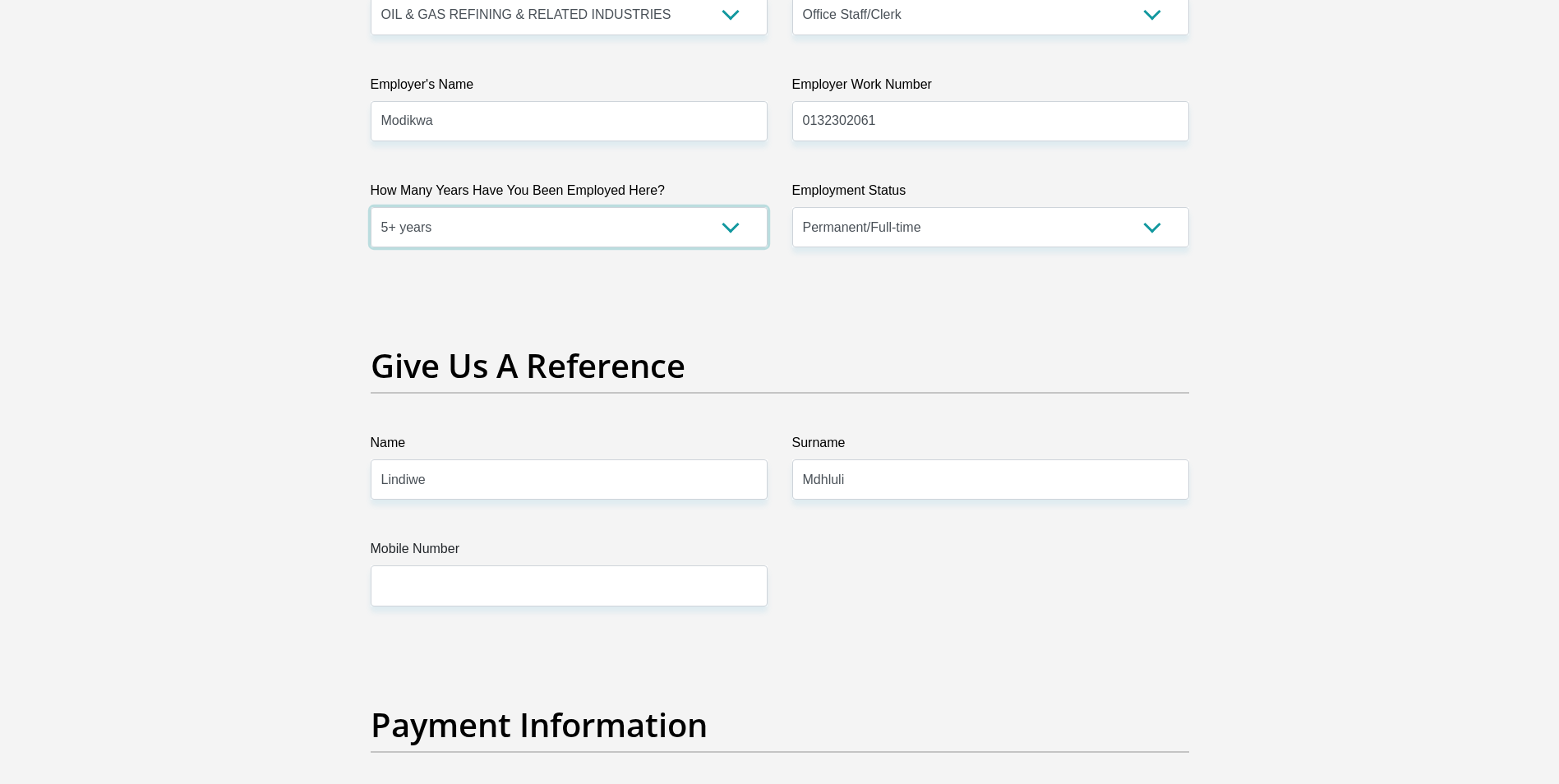
scroll to position [3205, 0]
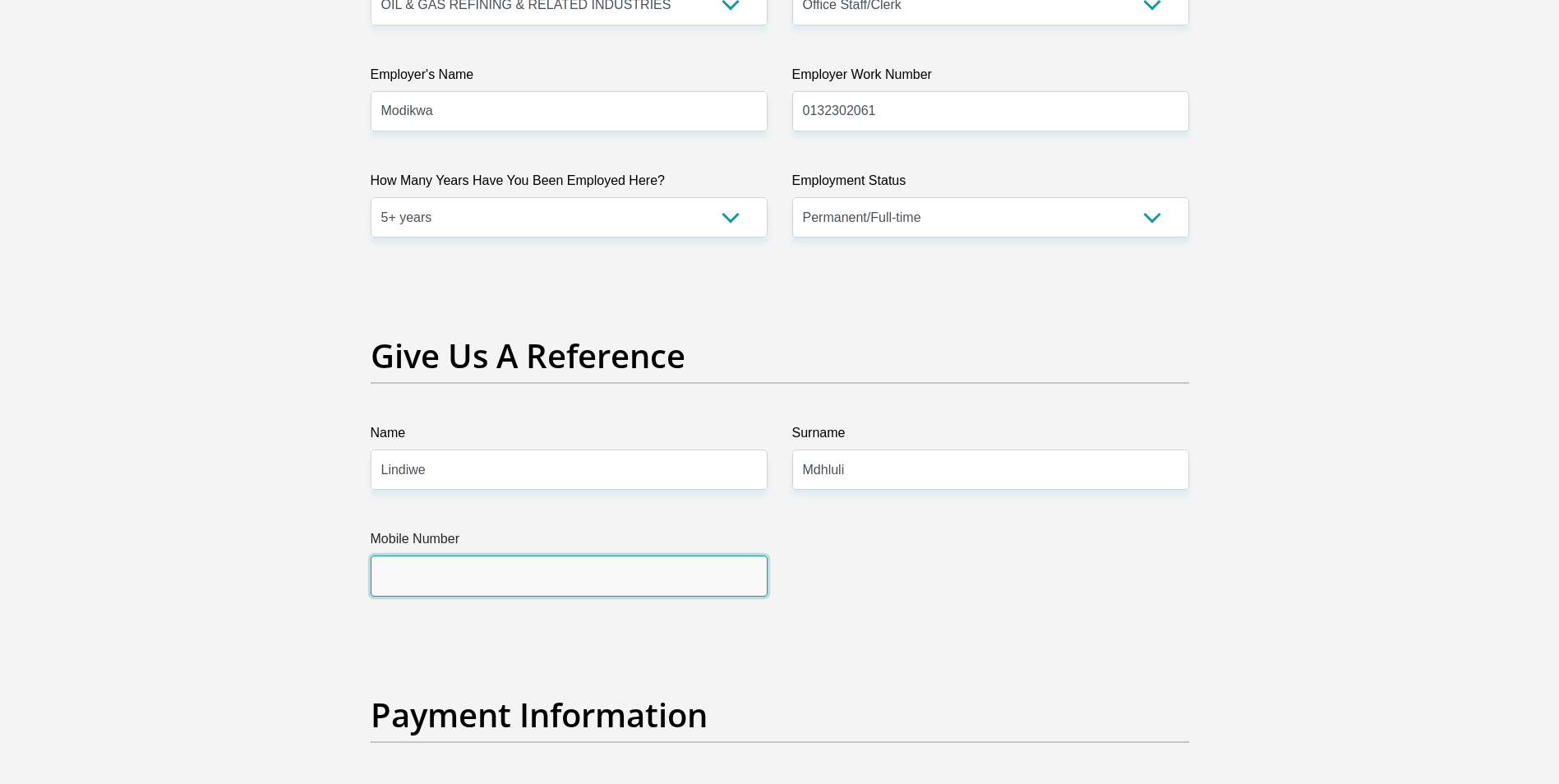
click at [499, 570] on input "Mobile Number" at bounding box center [569, 575] width 397 height 40
type input "0659949687"
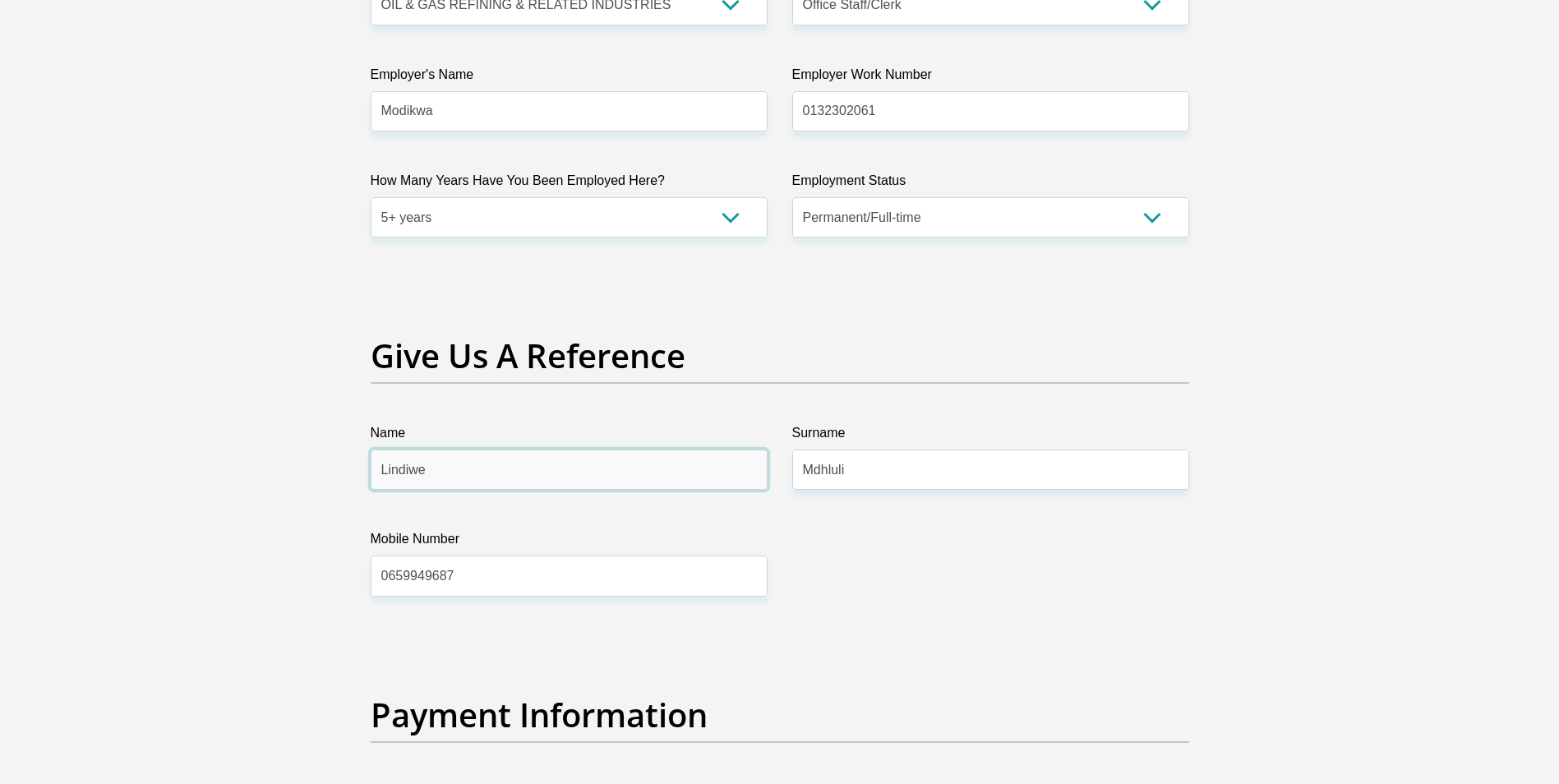
drag, startPoint x: 448, startPoint y: 472, endPoint x: 133, endPoint y: 477, distance: 315.0
type input "t"
type input "Mduduzi"
drag, startPoint x: 895, startPoint y: 466, endPoint x: 491, endPoint y: 467, distance: 404.0
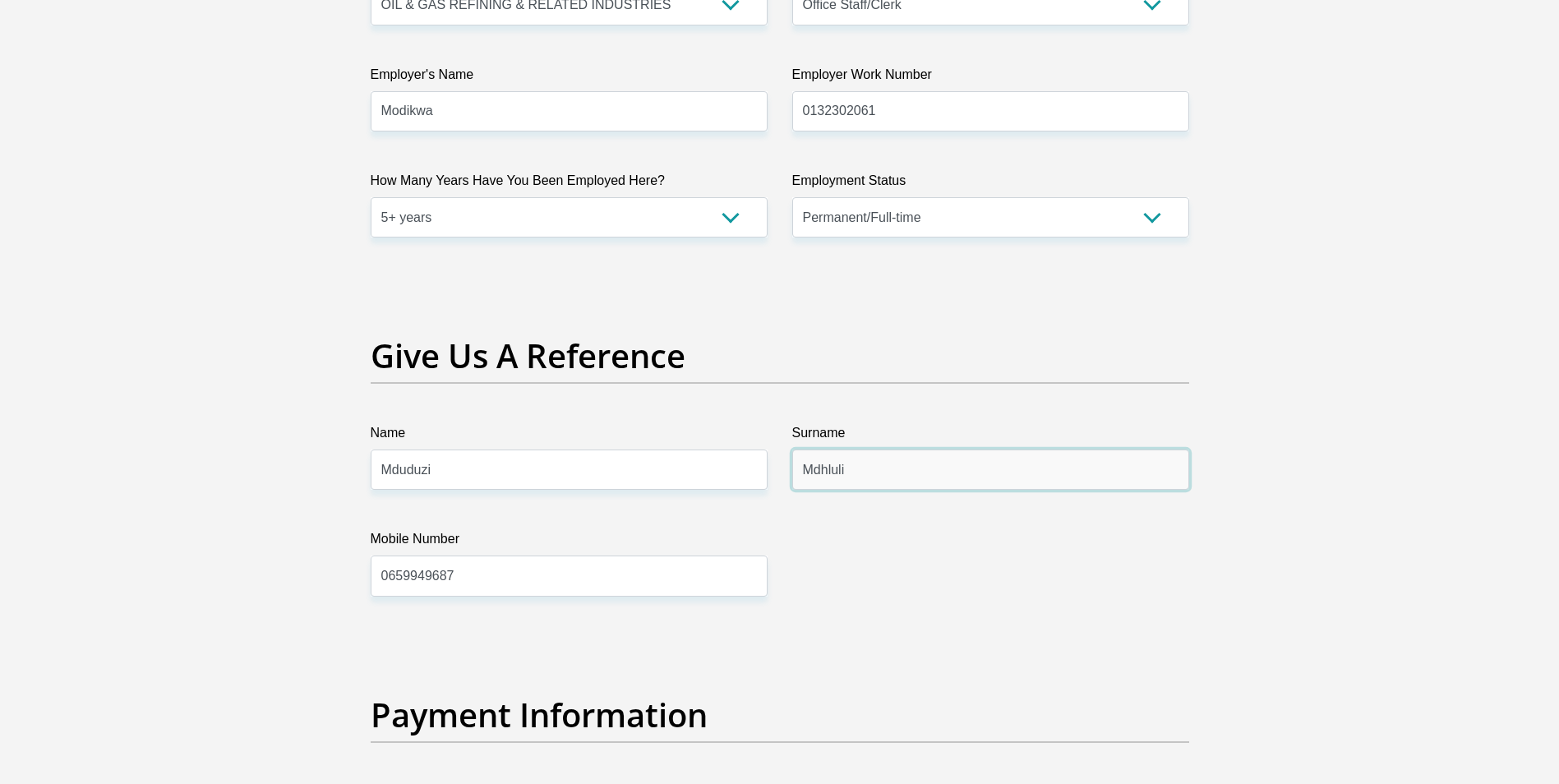
type input "Mthethwa"
drag, startPoint x: 479, startPoint y: 571, endPoint x: 75, endPoint y: 562, distance: 404.1
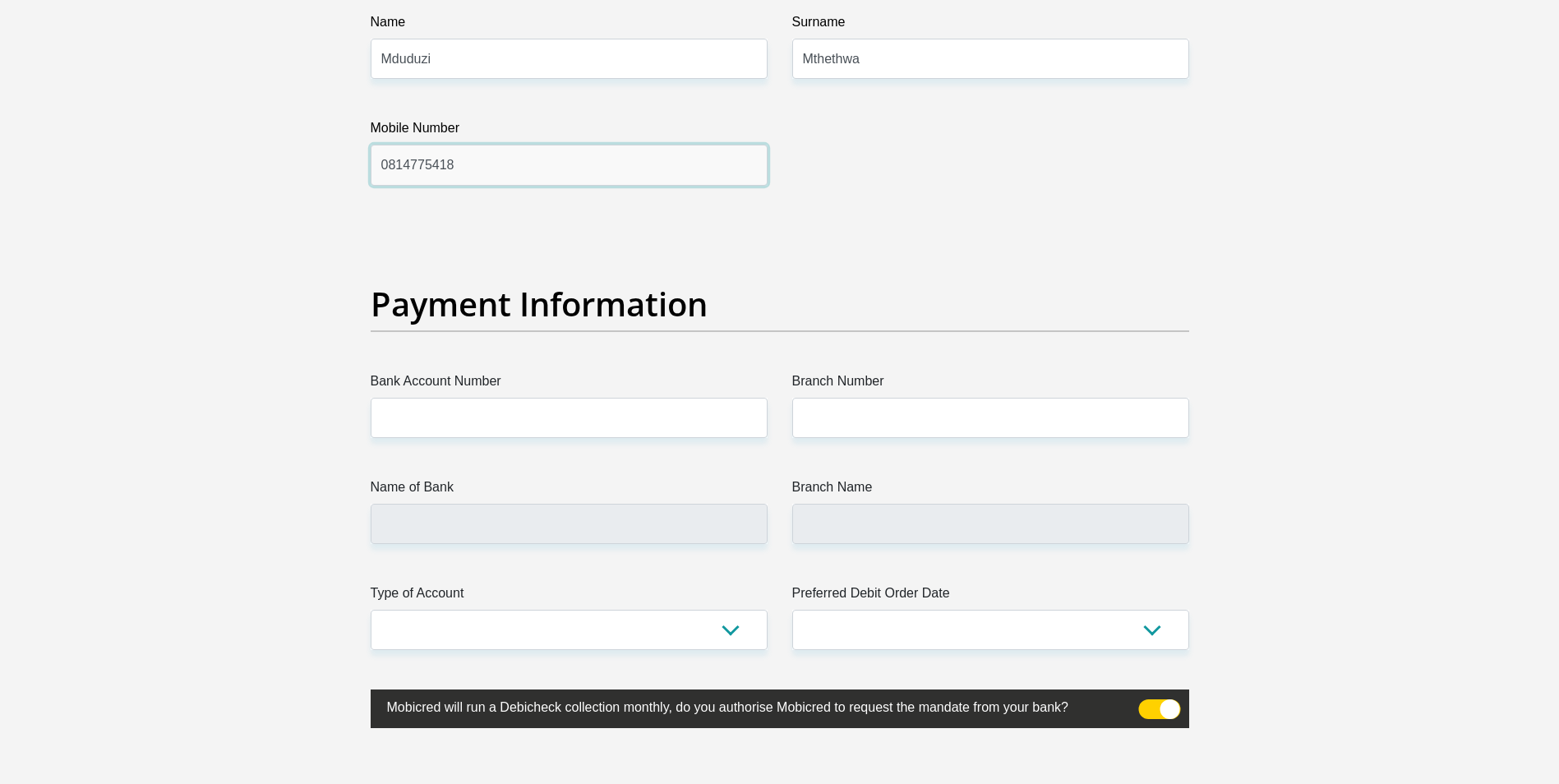
type input "0814775418"
click at [591, 414] on input "Bank Account Number" at bounding box center [569, 418] width 397 height 40
